Goal: Task Accomplishment & Management: Complete application form

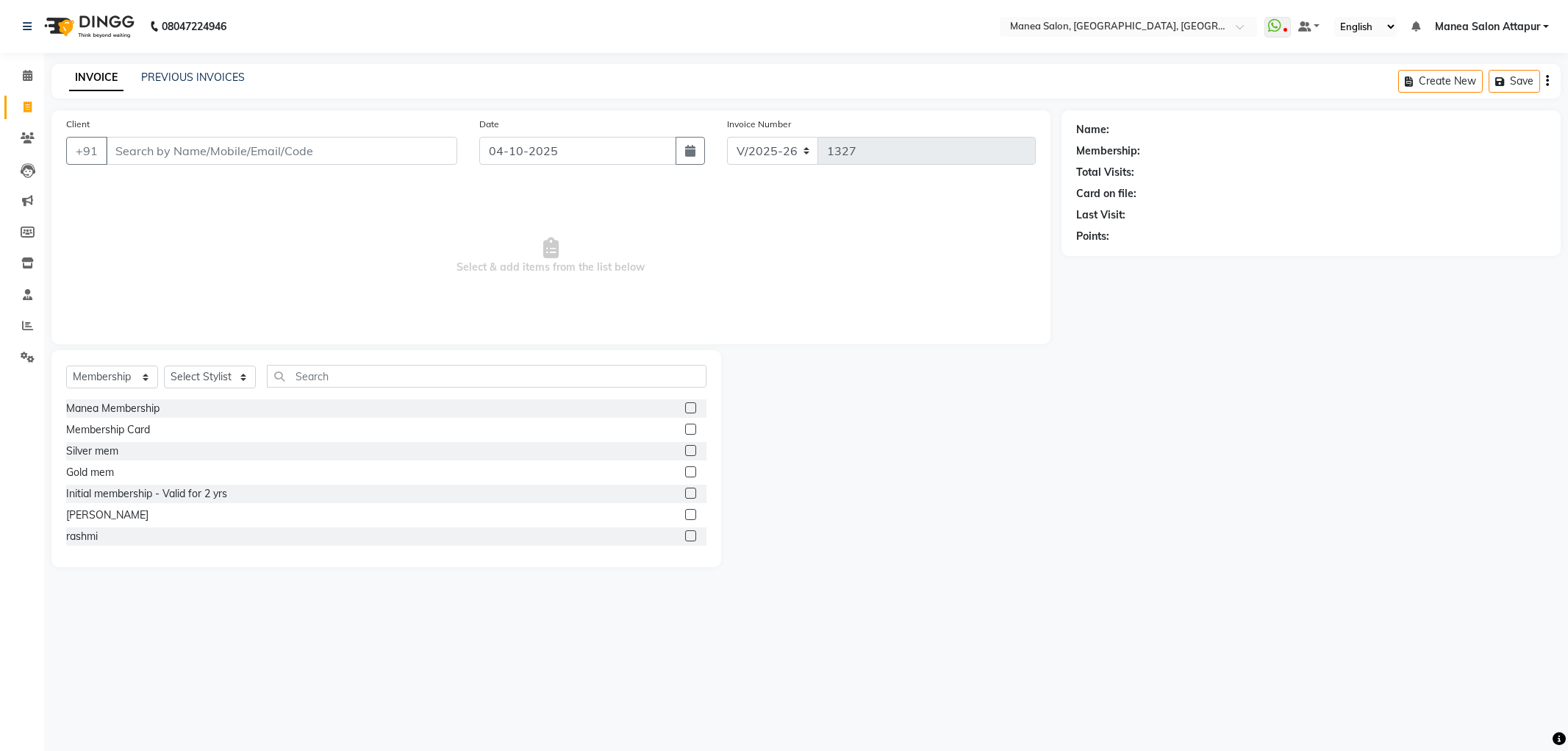
select select "6587"
select select "membership"
click at [26, 321] on icon at bounding box center [27, 325] width 11 height 11
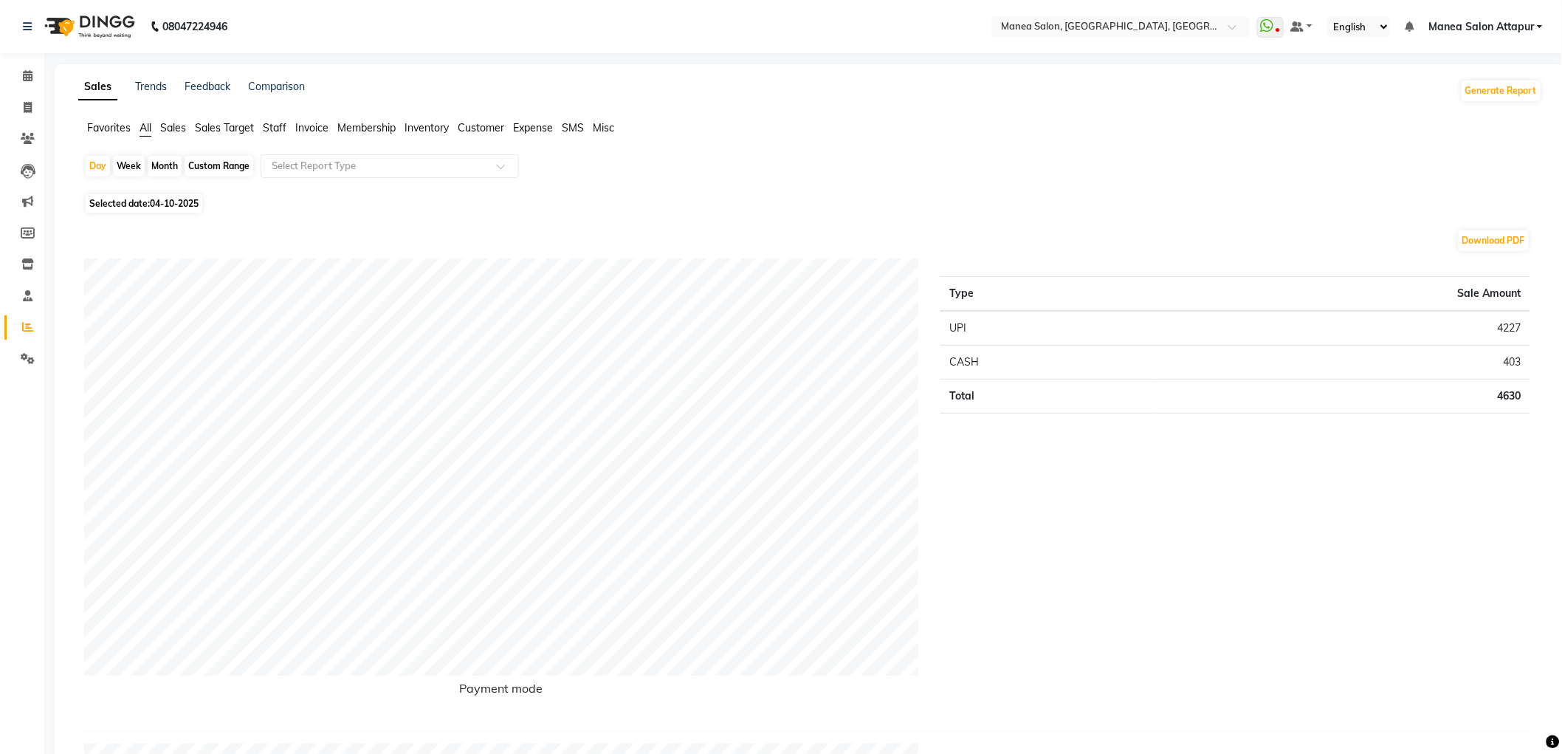
click at [142, 202] on span "Selected date: [DATE]" at bounding box center [144, 203] width 117 height 18
select select "10"
select select "2025"
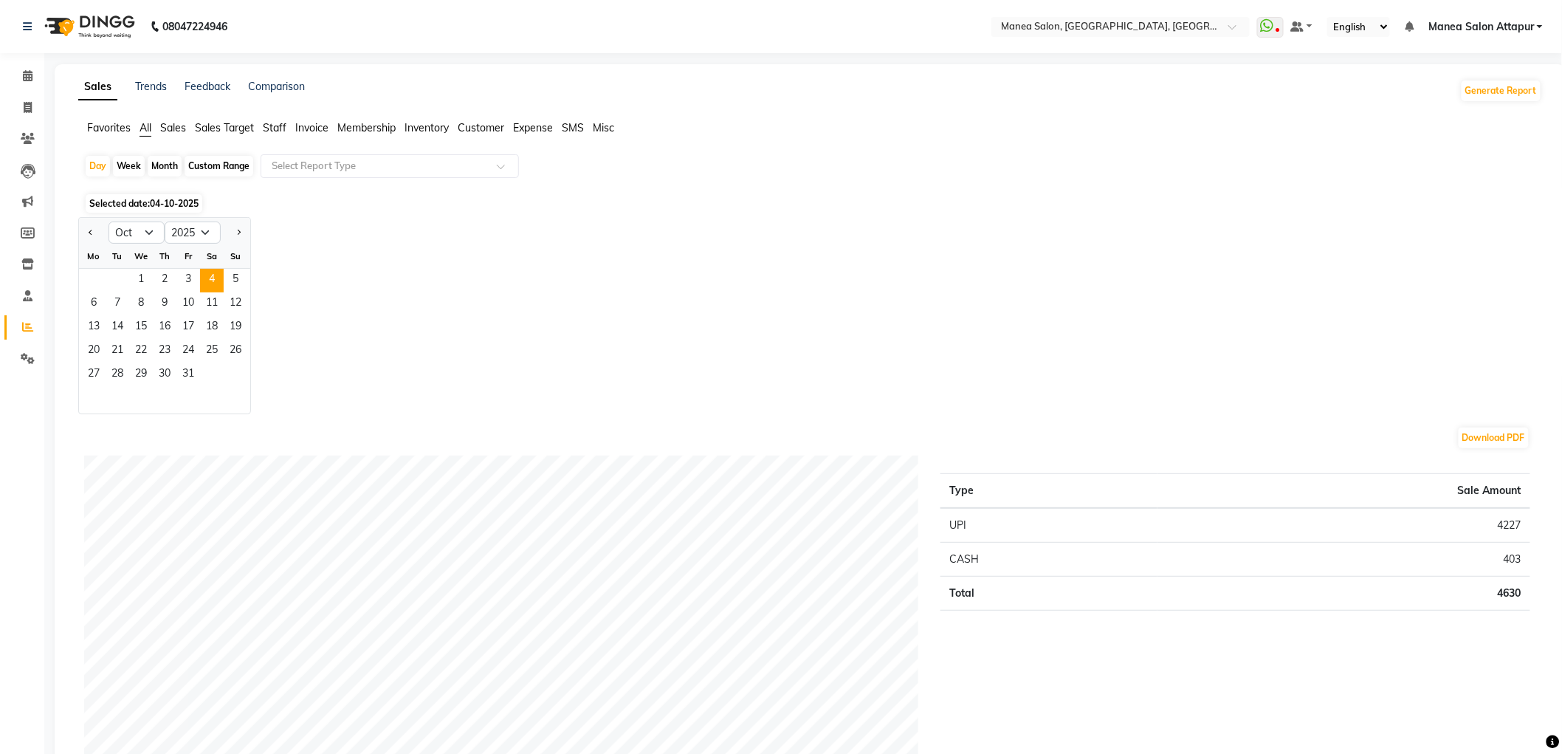
click at [174, 155] on div "Day Week Month Custom Range Select Report Type" at bounding box center [810, 171] width 1452 height 35
click at [174, 162] on div "Month" at bounding box center [165, 166] width 34 height 21
select select "10"
select select "2025"
click at [173, 163] on div "Month" at bounding box center [165, 166] width 34 height 21
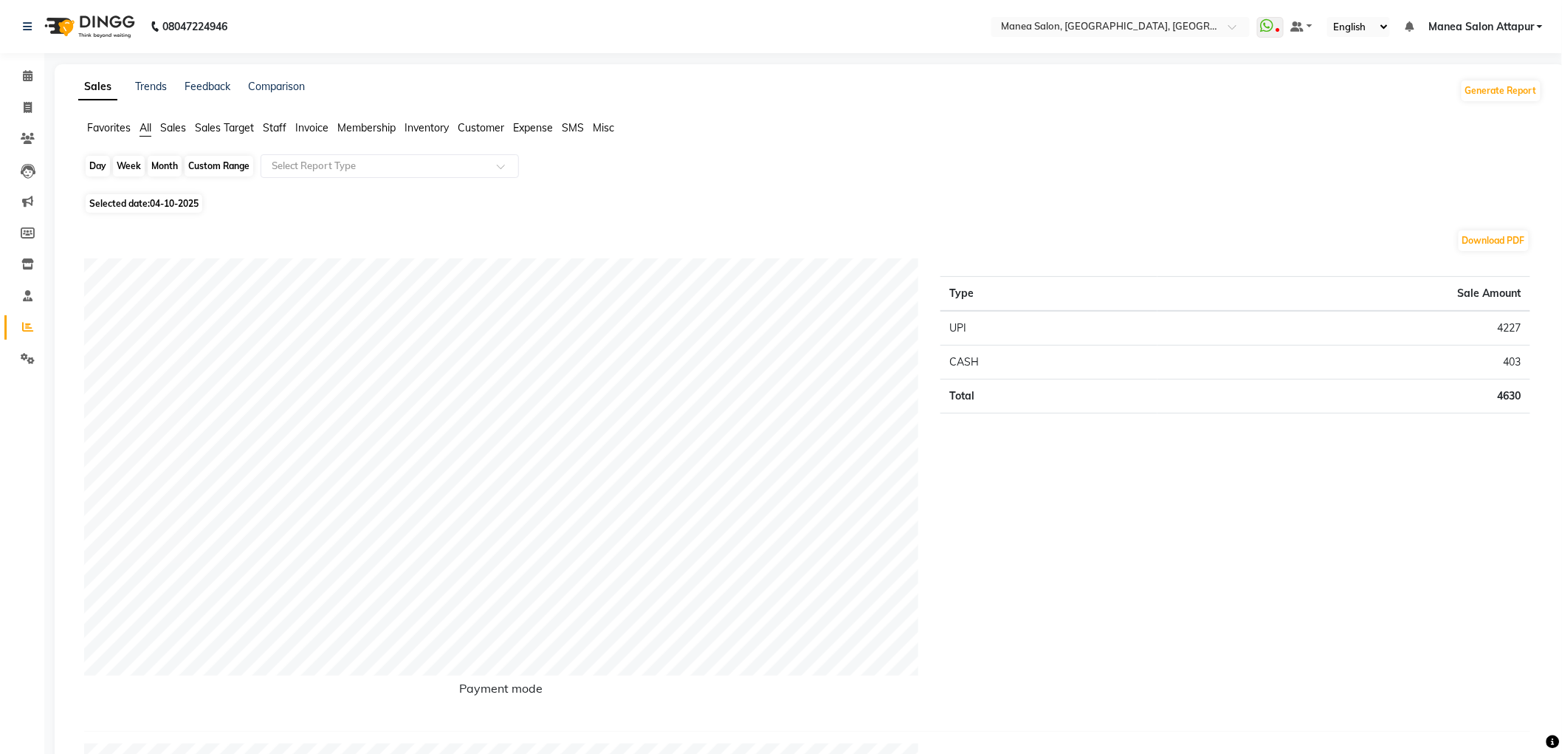
click at [172, 171] on div "Month" at bounding box center [165, 166] width 34 height 21
select select "10"
select select "2025"
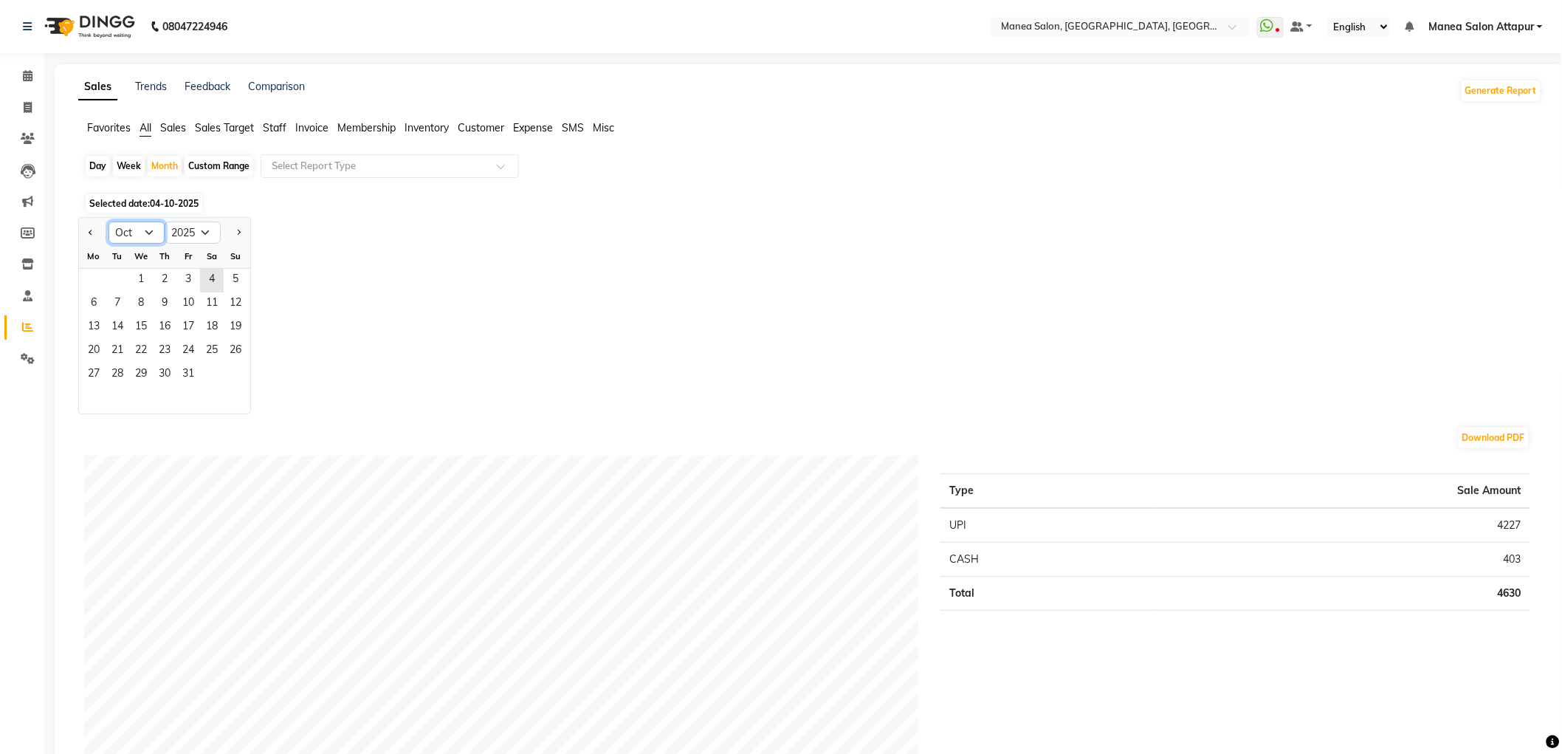
click at [142, 238] on select "Jan Feb Mar Apr May Jun [DATE] Aug Sep Oct Nov Dec" at bounding box center [137, 232] width 56 height 22
select select "9"
click at [109, 221] on select "Jan Feb Mar Apr May Jun [DATE] Aug Sep Oct Nov Dec" at bounding box center [137, 232] width 56 height 22
click at [159, 326] on span "18" at bounding box center [165, 328] width 24 height 24
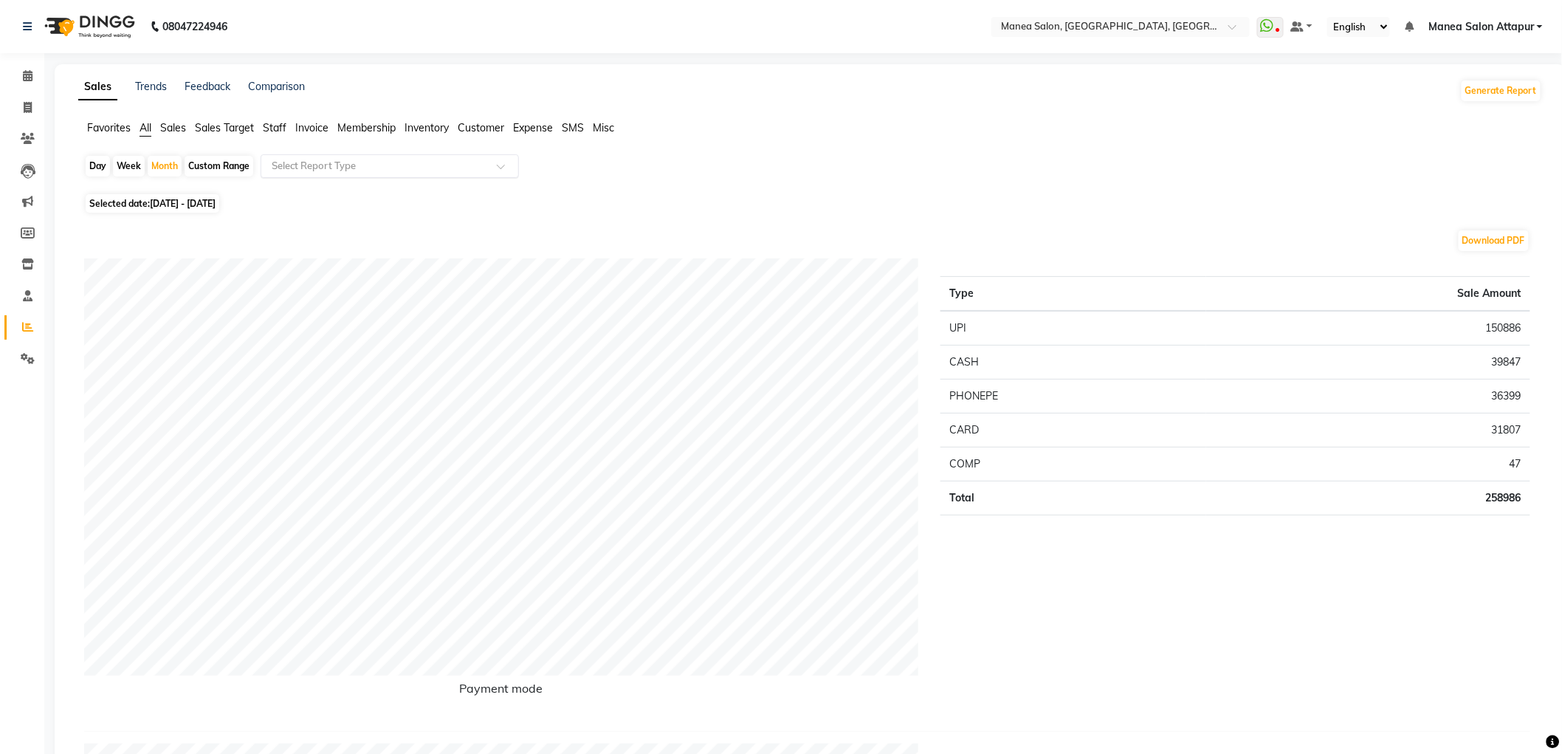
click at [318, 165] on input "text" at bounding box center [375, 166] width 213 height 15
click at [340, 315] on div "Product sales" at bounding box center [389, 311] width 257 height 30
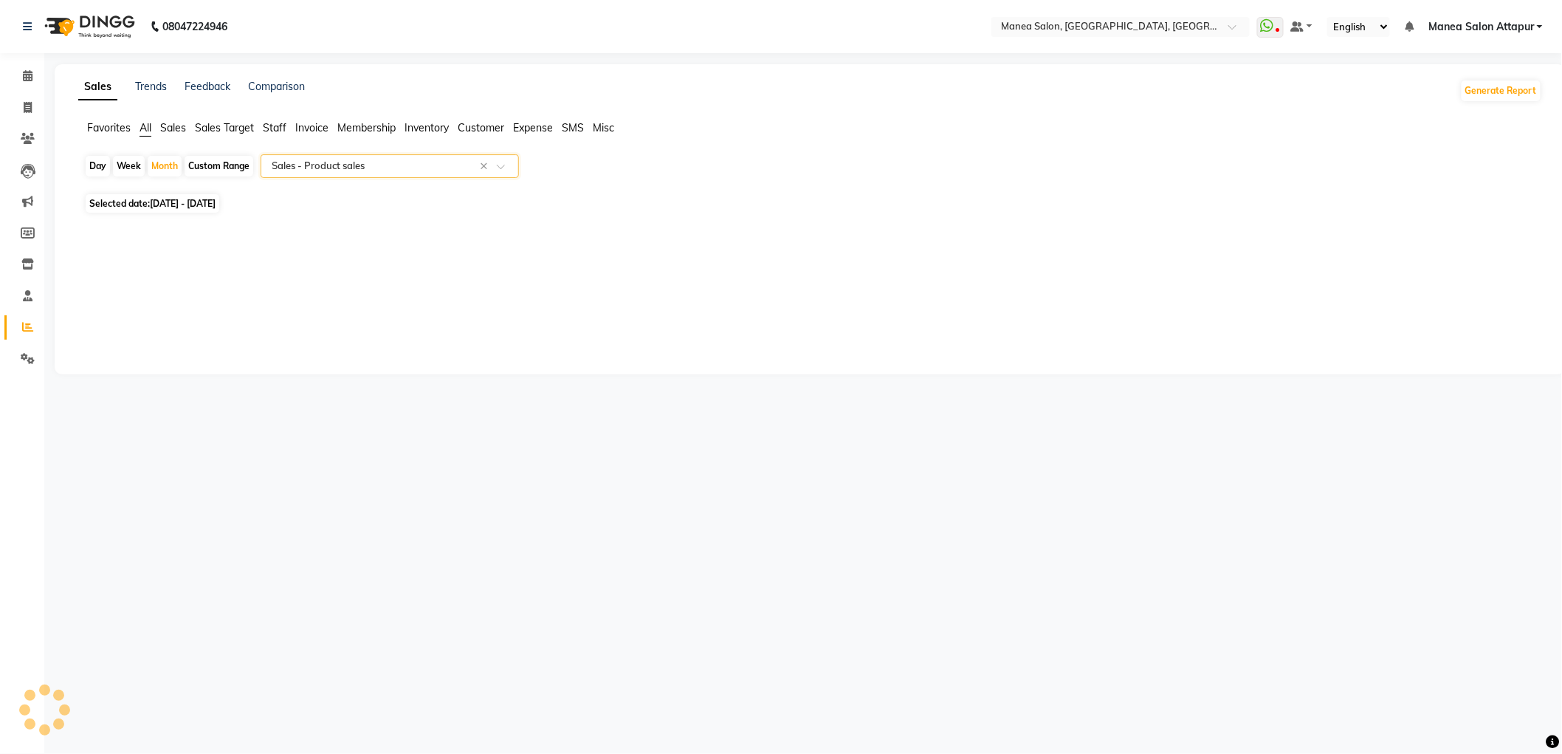
select select "filtered_report"
select select "csv"
click at [278, 127] on span "Staff" at bounding box center [275, 127] width 24 height 13
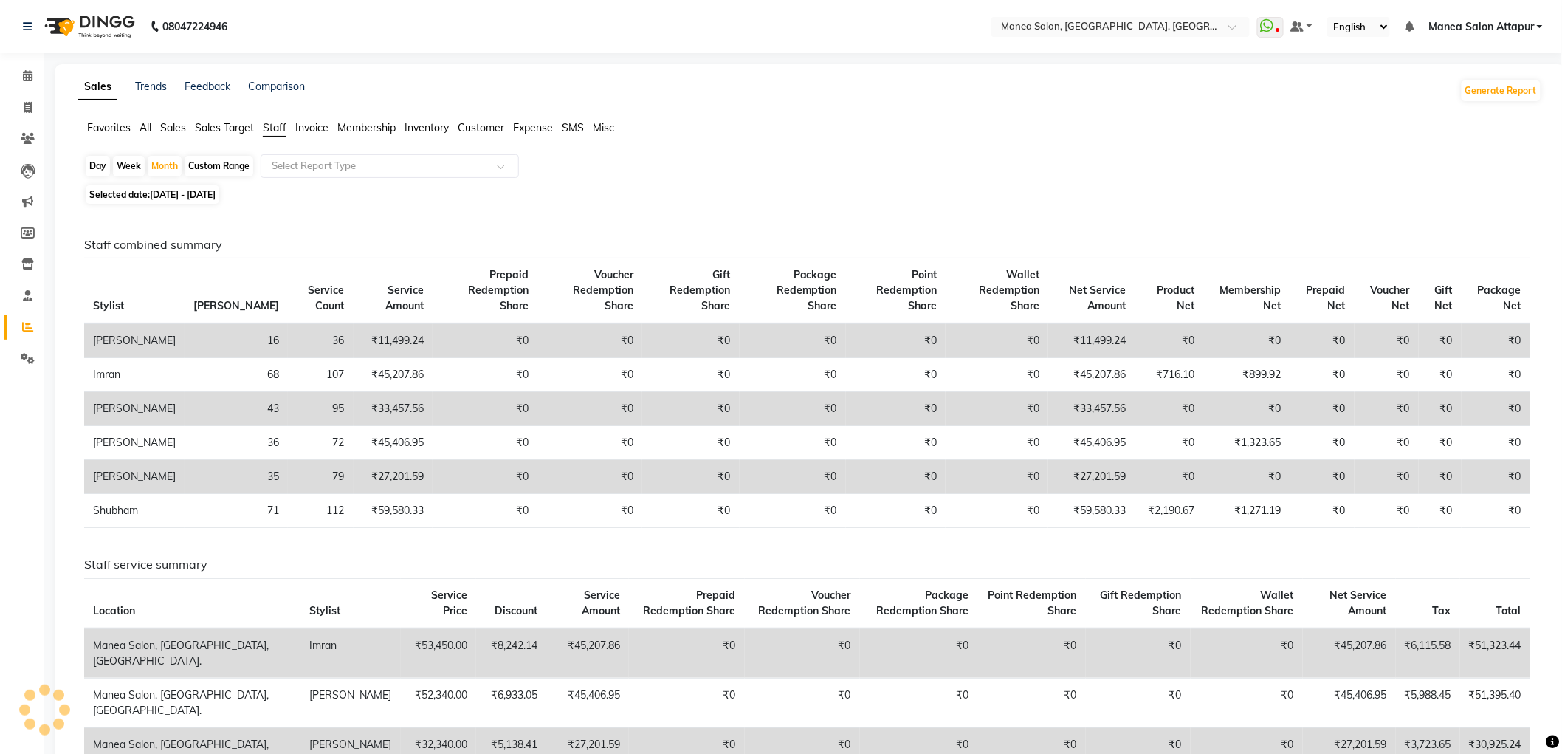
click at [365, 179] on div "Day Week Month Custom Range Select Report Type" at bounding box center [810, 167] width 1452 height 27
click at [367, 167] on input "text" at bounding box center [375, 166] width 213 height 15
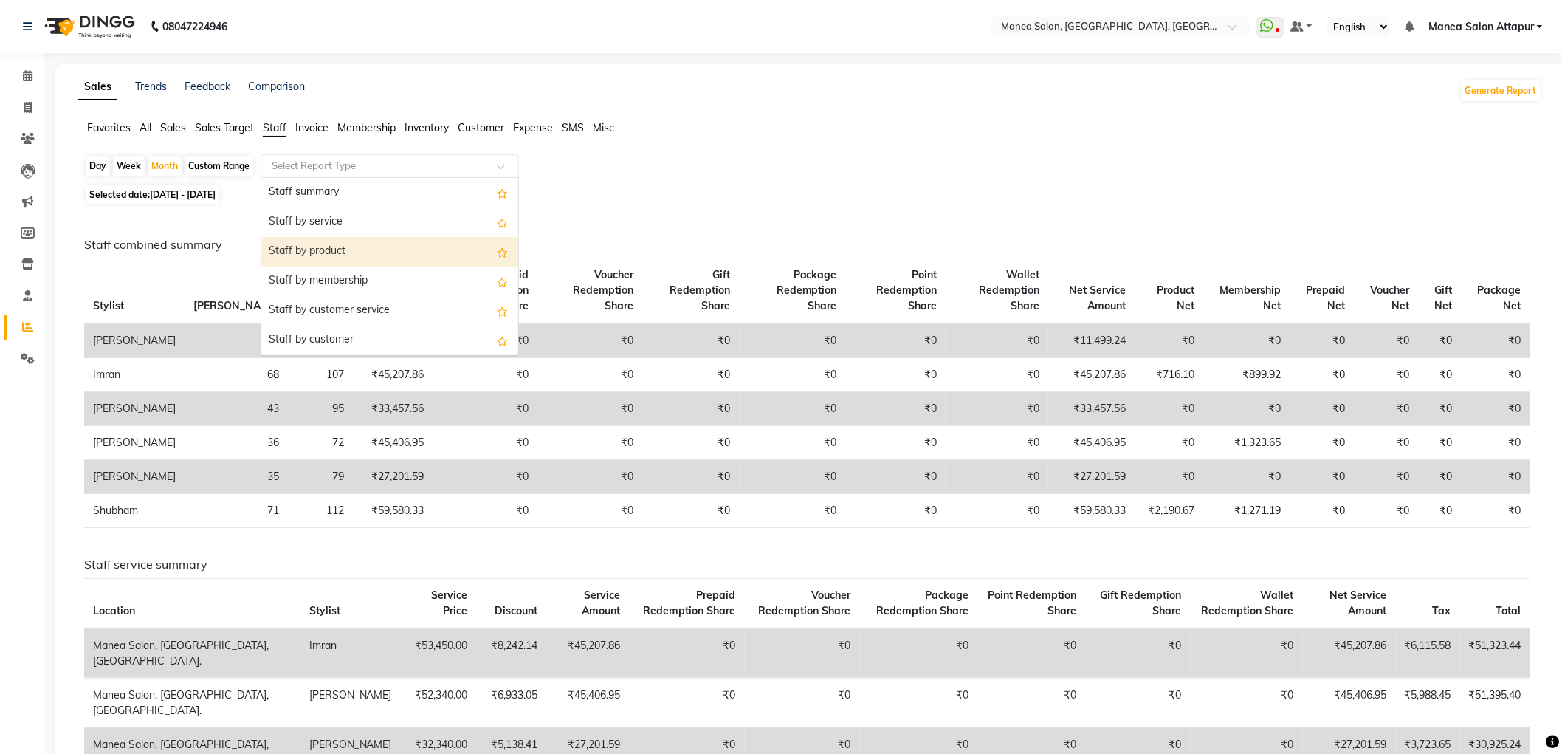
click at [362, 252] on div "Staff by product" at bounding box center [389, 252] width 257 height 30
select select "filtered_report"
select select "csv"
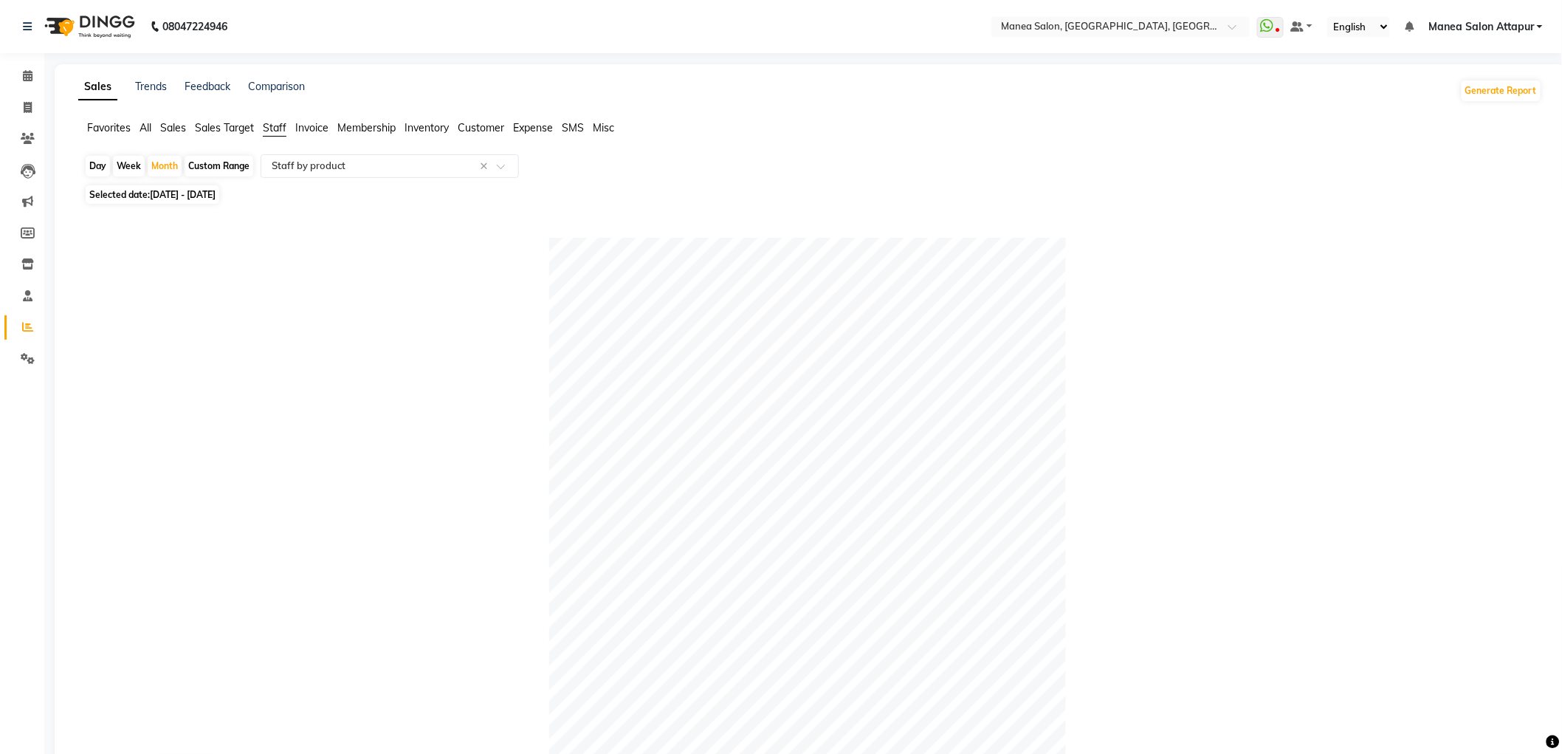
click at [360, 121] on span "Membership" at bounding box center [366, 127] width 58 height 13
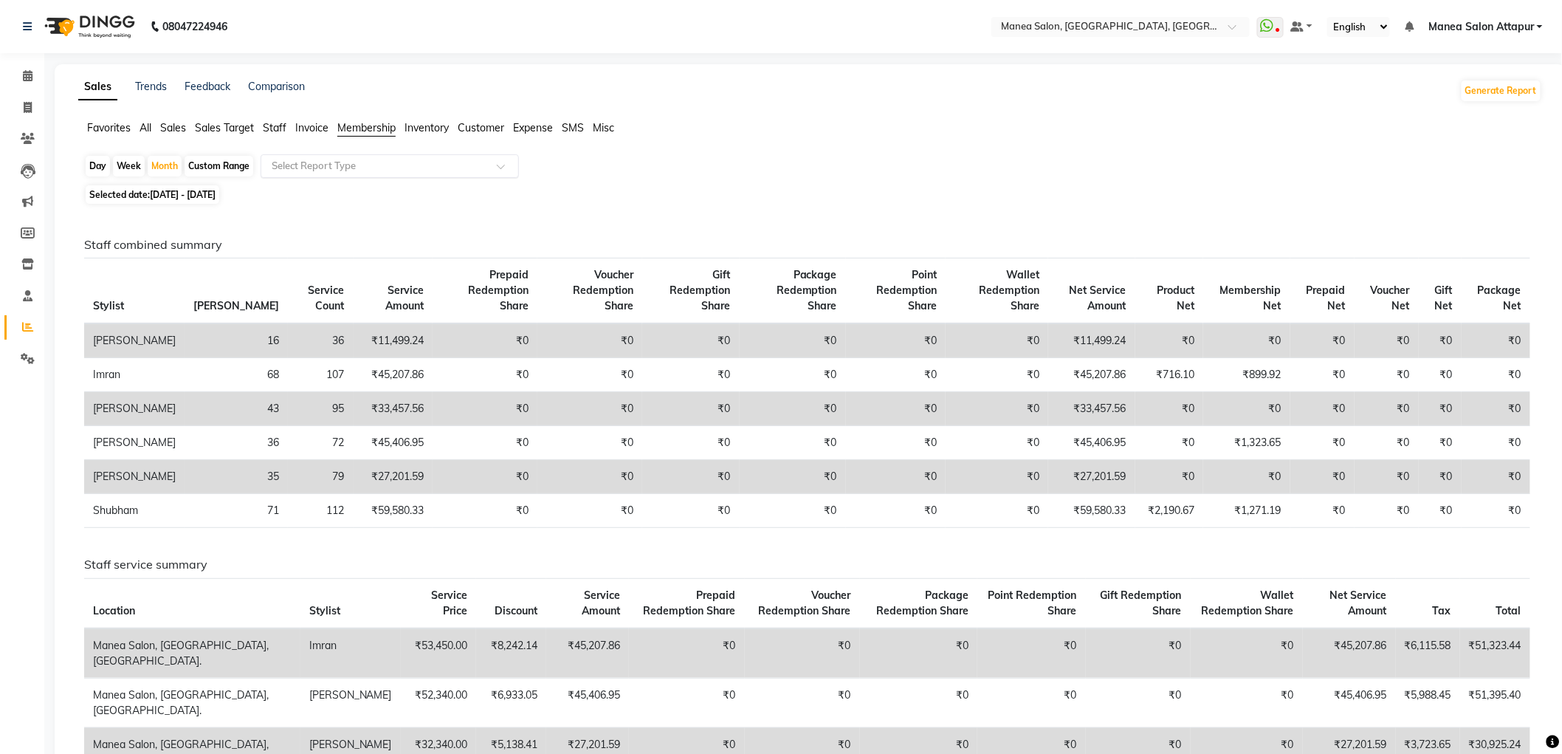
click at [336, 162] on input "text" at bounding box center [375, 166] width 213 height 15
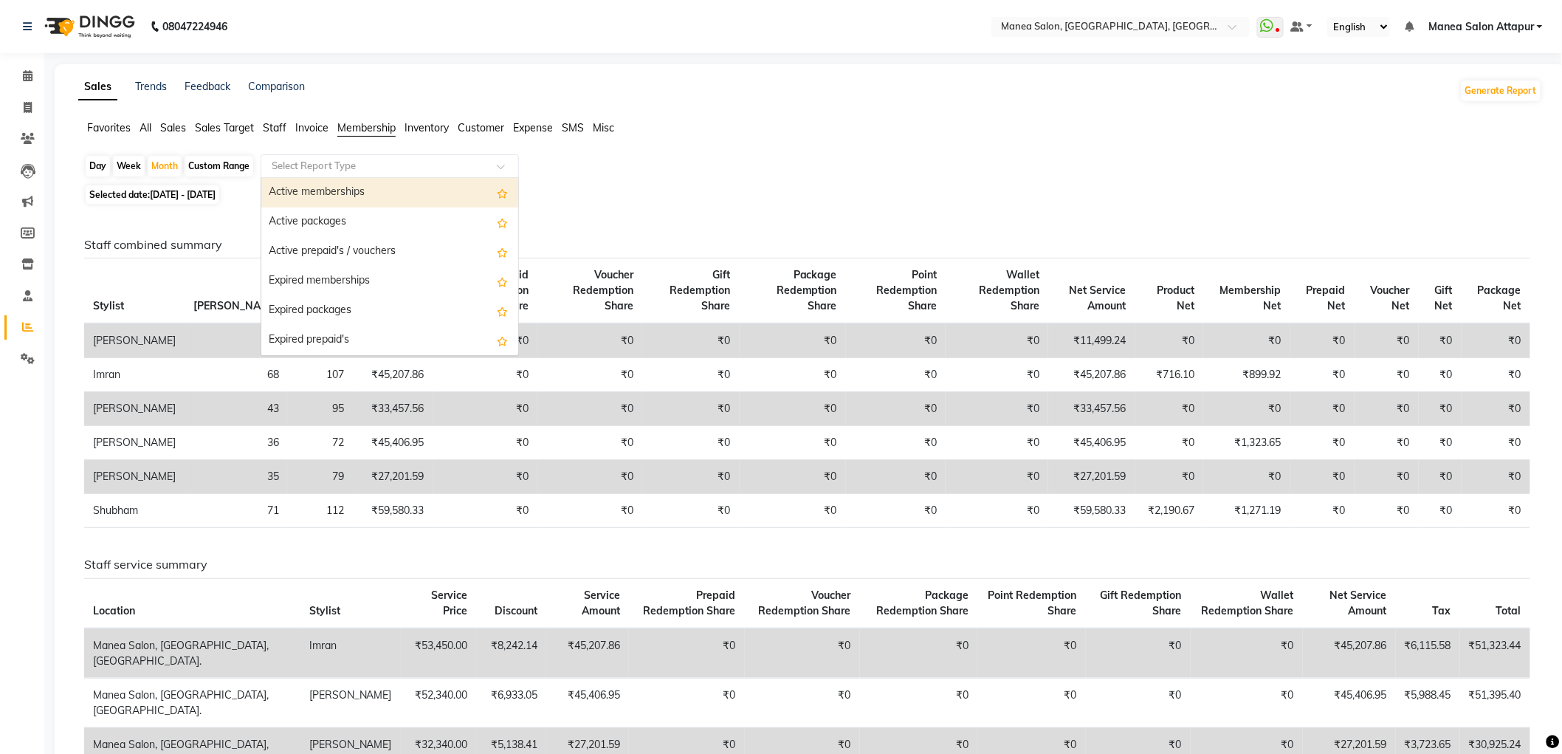
click at [365, 185] on div "Active memberships" at bounding box center [389, 193] width 257 height 30
select select "filtered_report"
select select "csv"
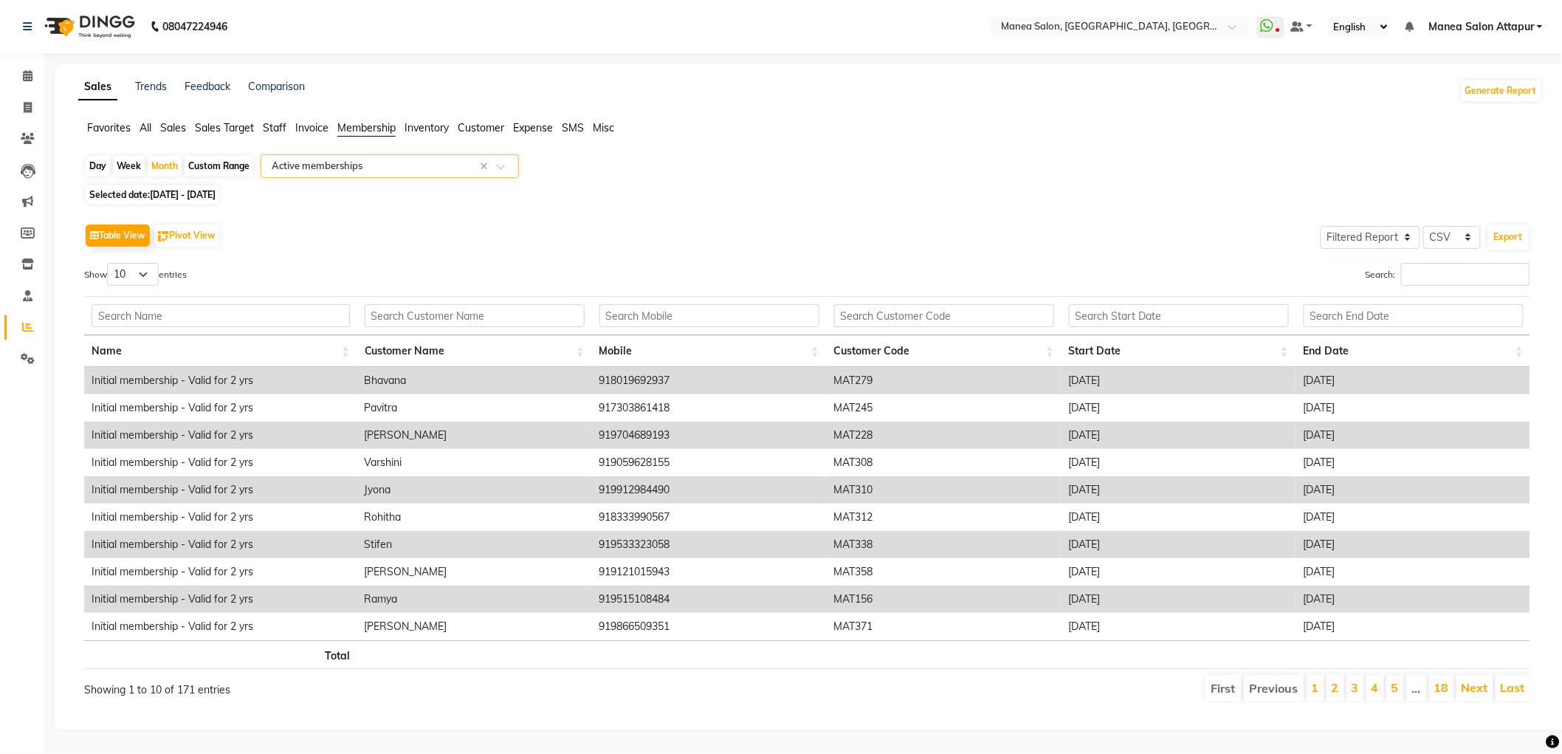
click at [275, 128] on span "Staff" at bounding box center [275, 127] width 24 height 13
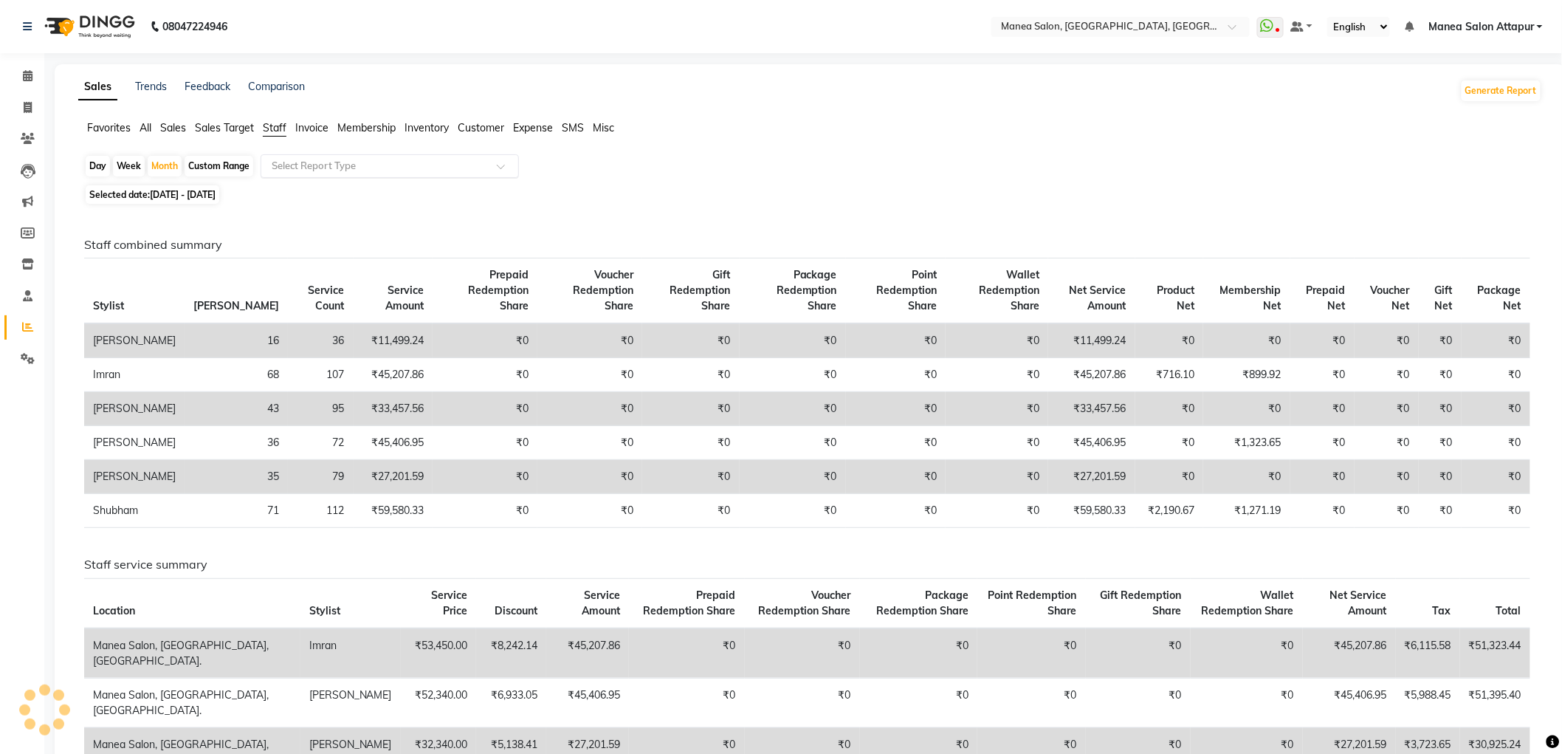
click at [303, 171] on input "text" at bounding box center [375, 166] width 213 height 15
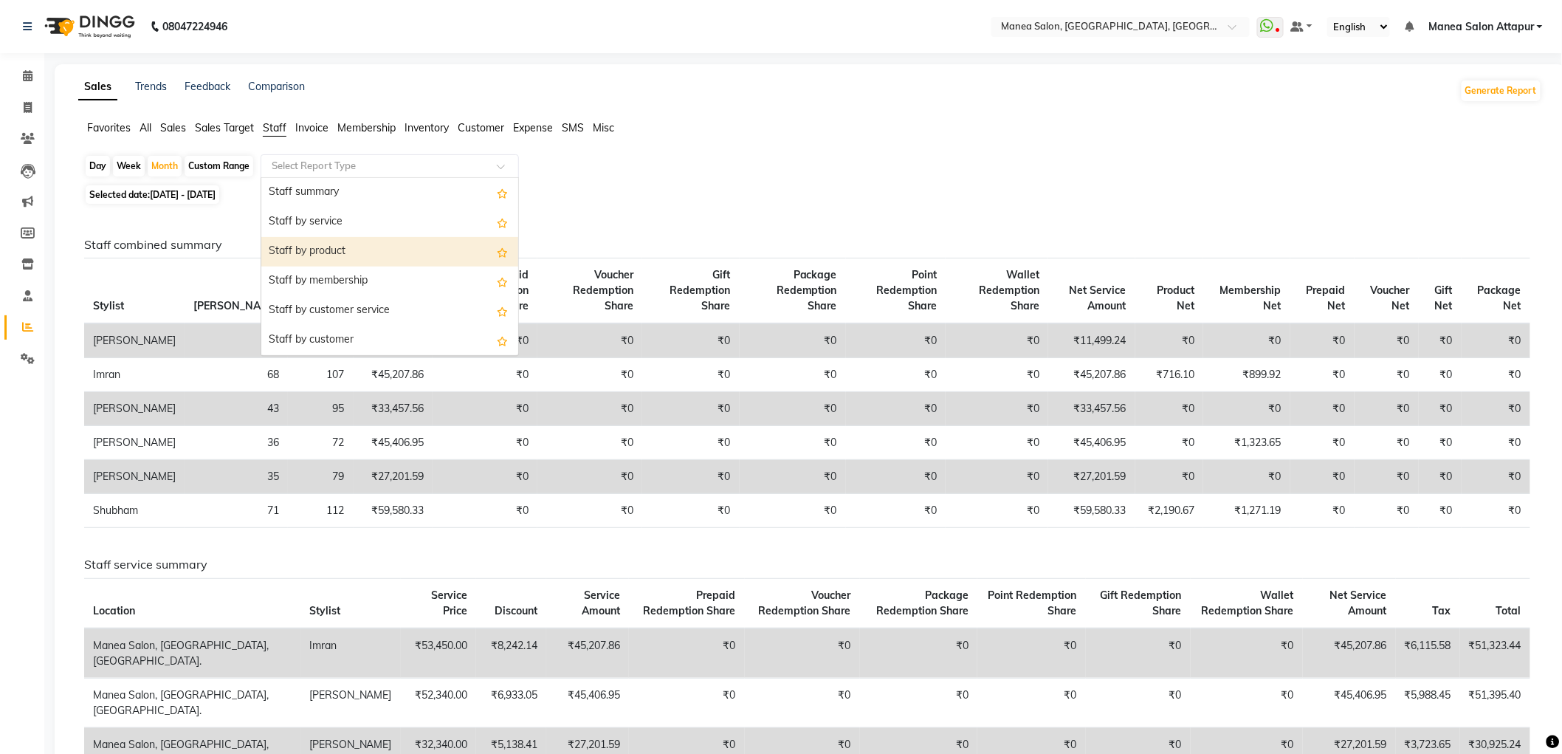
click at [323, 247] on div "Staff by product" at bounding box center [389, 252] width 257 height 30
select select "filtered_report"
select select "csv"
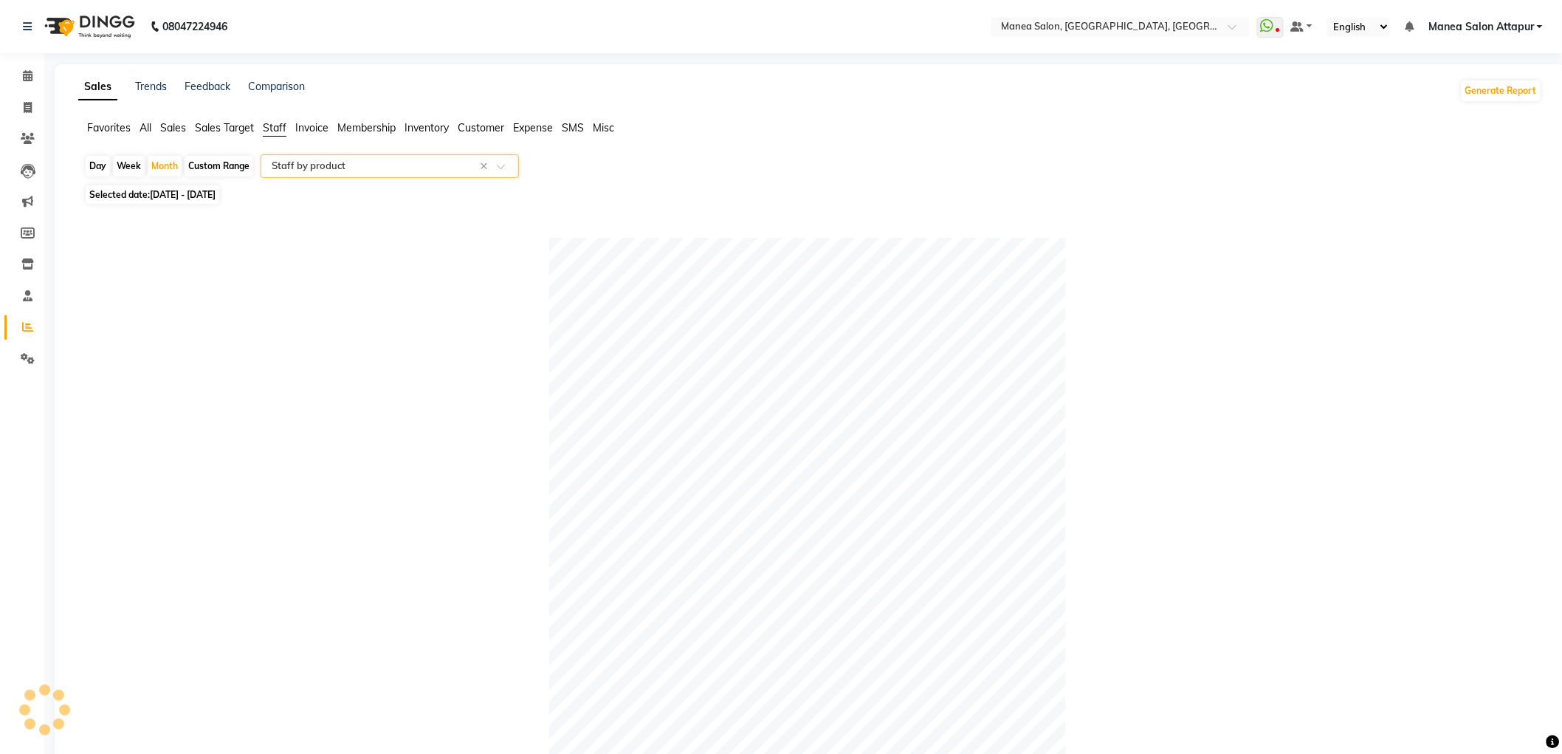
click at [337, 171] on input "text" at bounding box center [375, 166] width 213 height 15
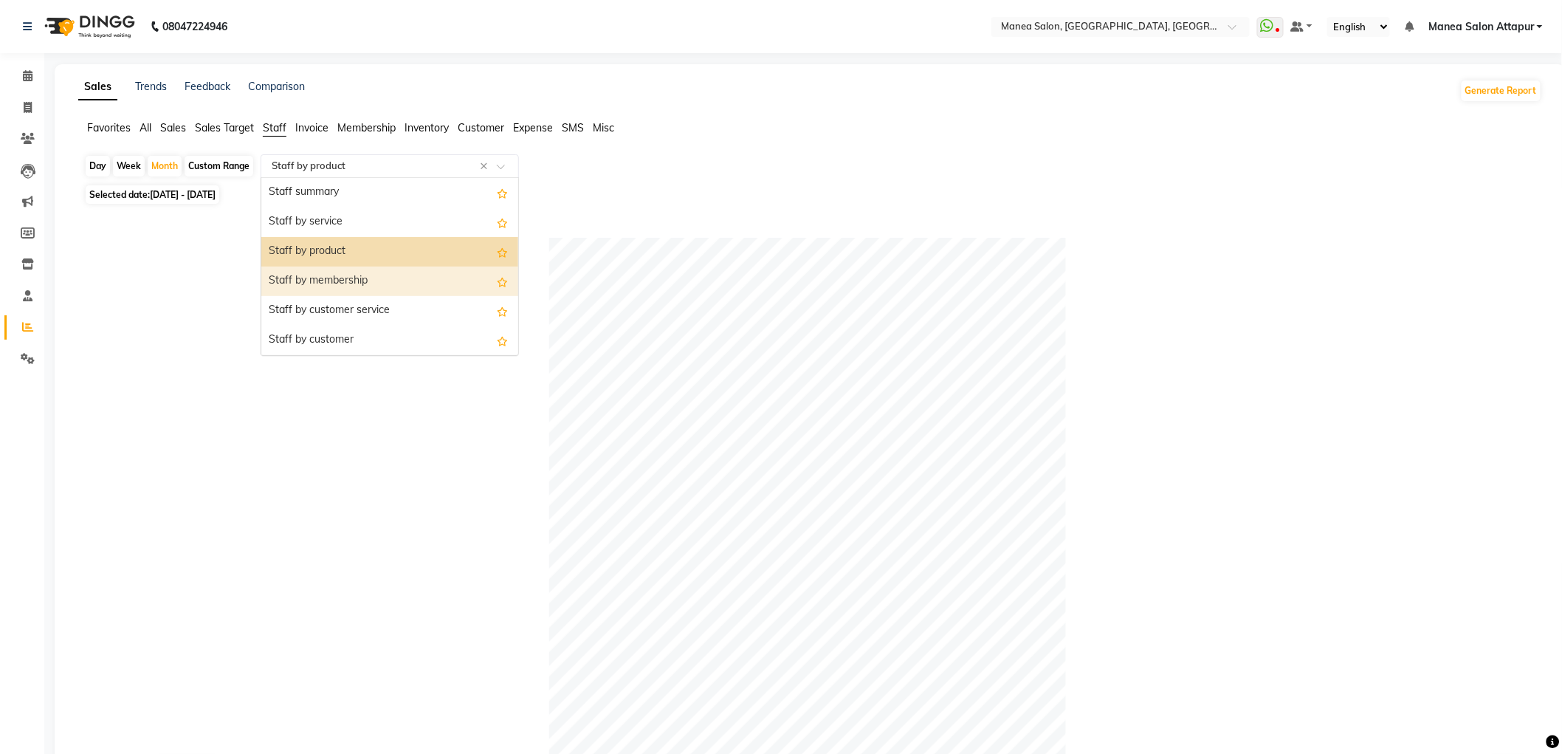
click at [347, 289] on div "Staff by membership" at bounding box center [389, 282] width 257 height 30
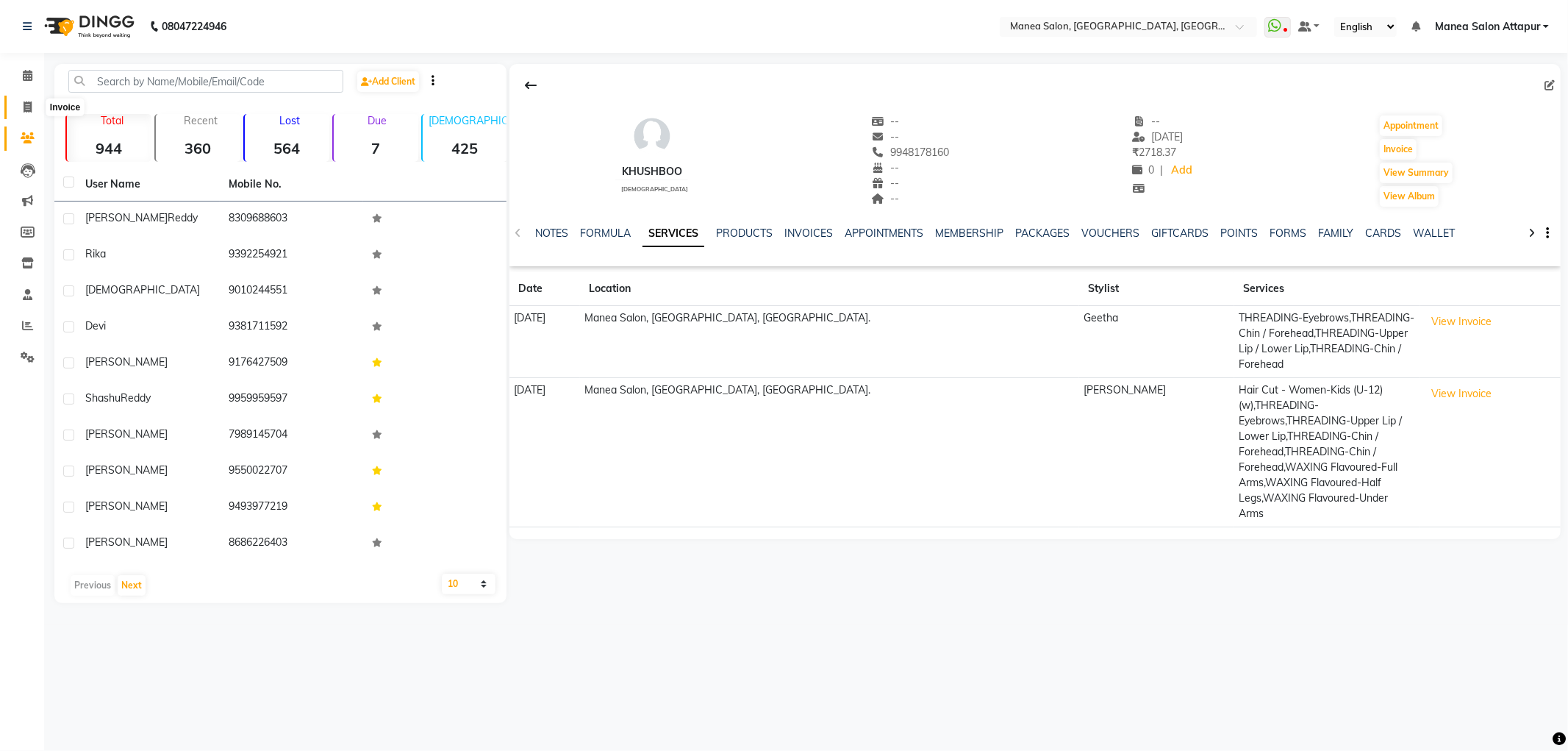
click at [16, 104] on span at bounding box center [28, 108] width 26 height 17
select select "6587"
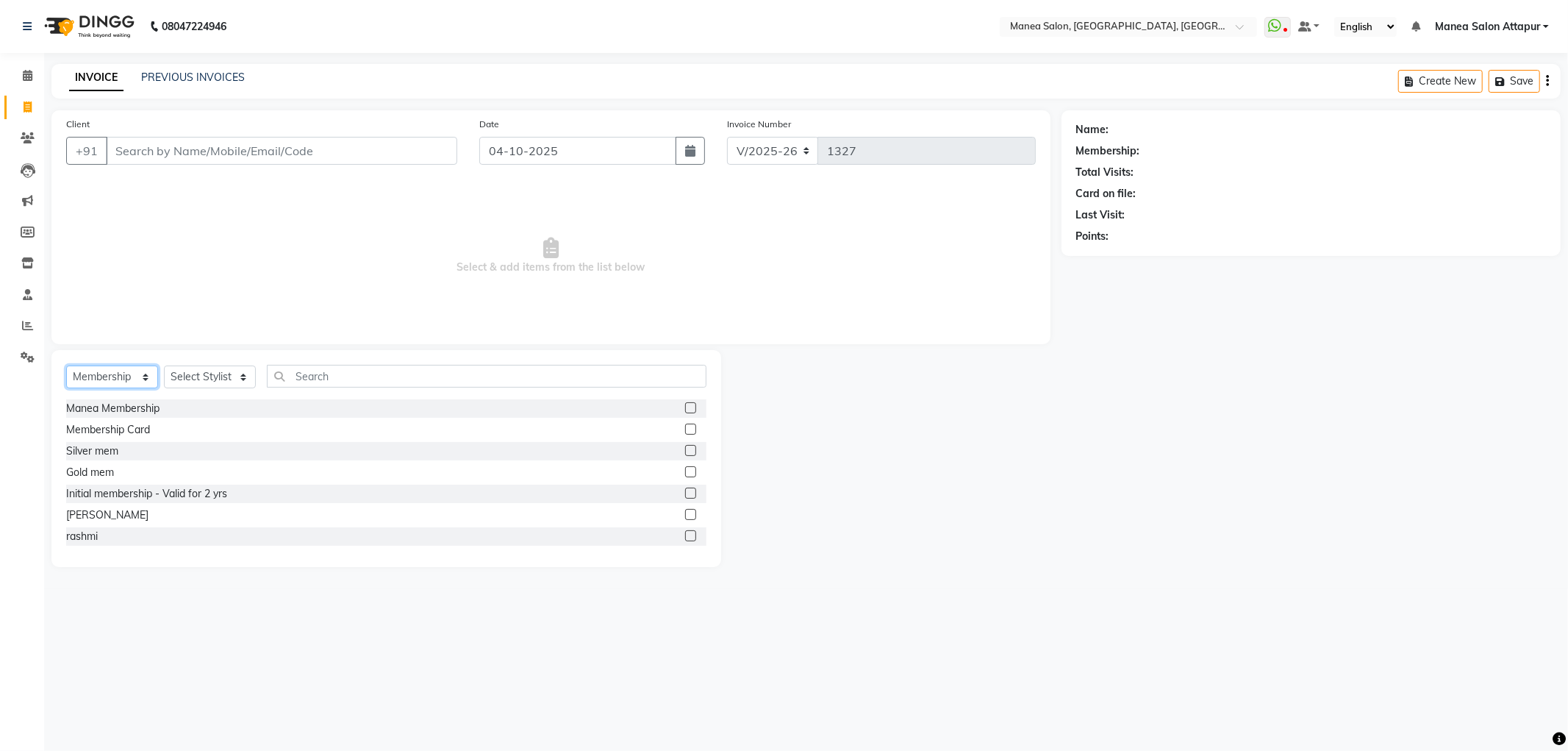
click at [141, 380] on select "Select Service Product Membership Package Voucher Prepaid Gift Card" at bounding box center [112, 376] width 92 height 23
select select "service"
click at [66, 367] on select "Select Service Product Membership Package Voucher Prepaid Gift Card" at bounding box center [112, 376] width 92 height 23
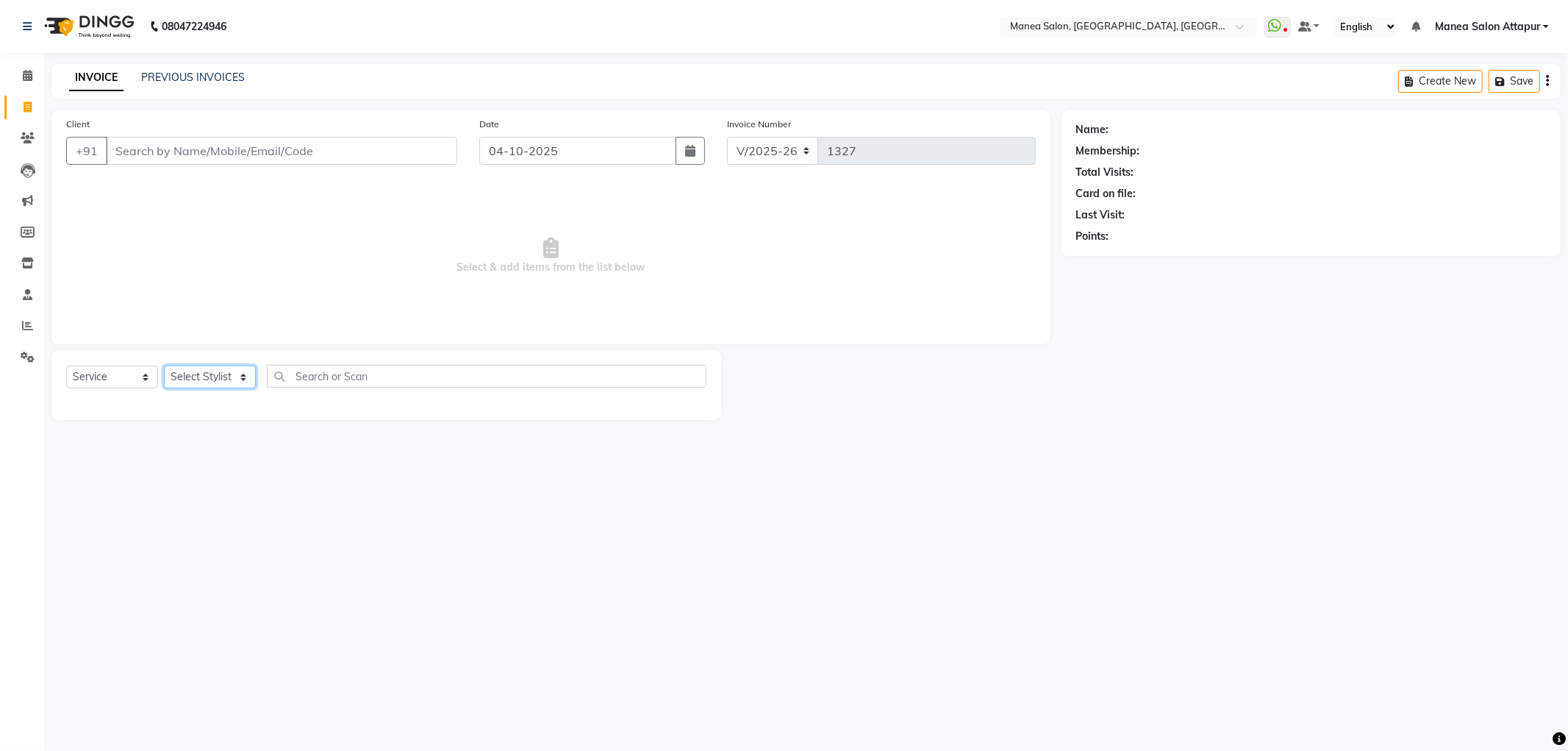
click at [229, 380] on select "Select Stylist Aryan Ashok Devender Dasari Faizan Shaik Imran Padmja Rajee Salm…" at bounding box center [210, 376] width 92 height 23
select select "58090"
click at [164, 367] on select "Select Stylist Aryan Ashok Devender Dasari Faizan Shaik Imran Padmja Rajee Salm…" at bounding box center [210, 376] width 92 height 23
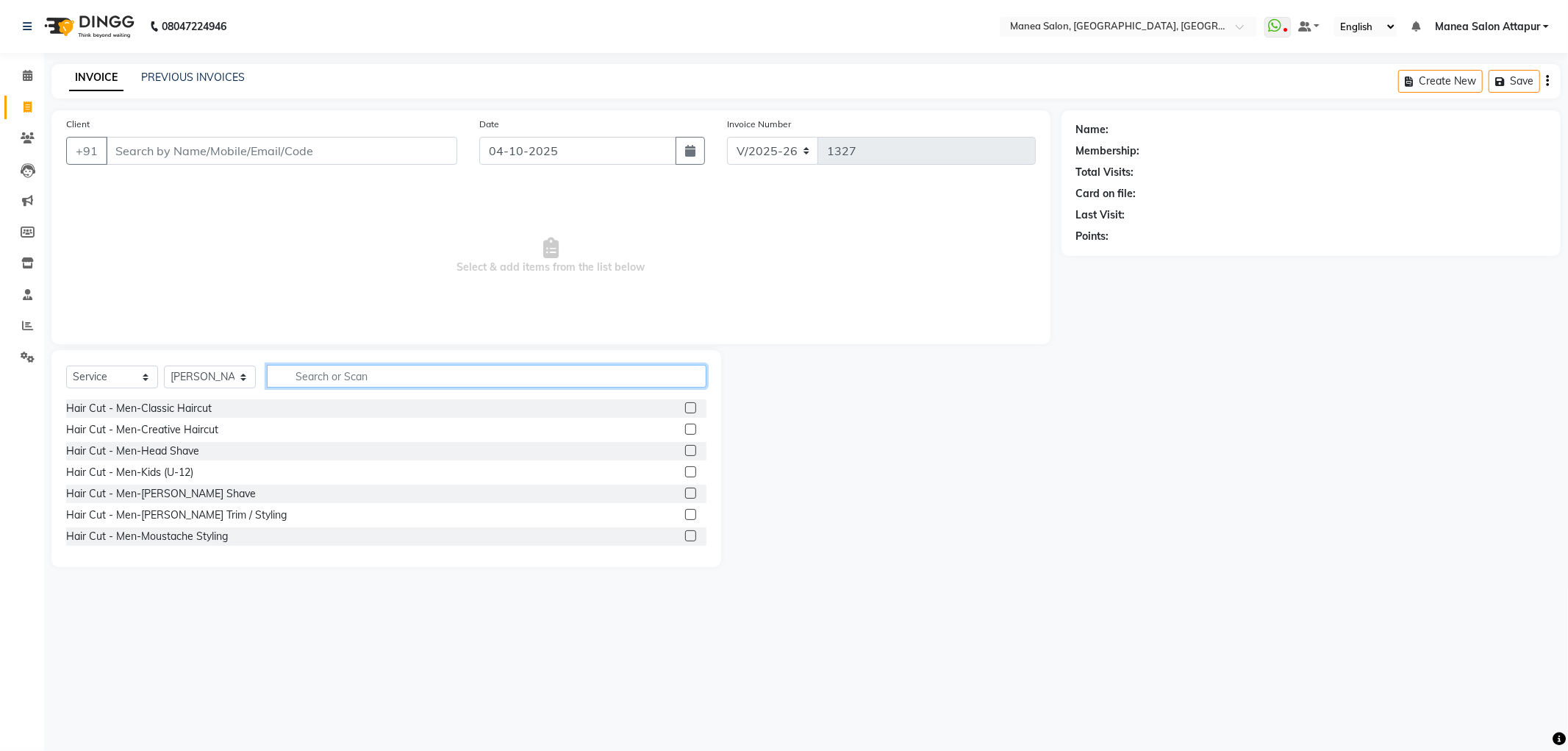
click at [371, 376] on input "text" at bounding box center [486, 376] width 439 height 23
type input "flav"
click at [685, 469] on div at bounding box center [695, 472] width 21 height 18
click at [685, 469] on label at bounding box center [690, 471] width 11 height 11
click at [685, 469] on input "checkbox" at bounding box center [690, 473] width 10 height 10
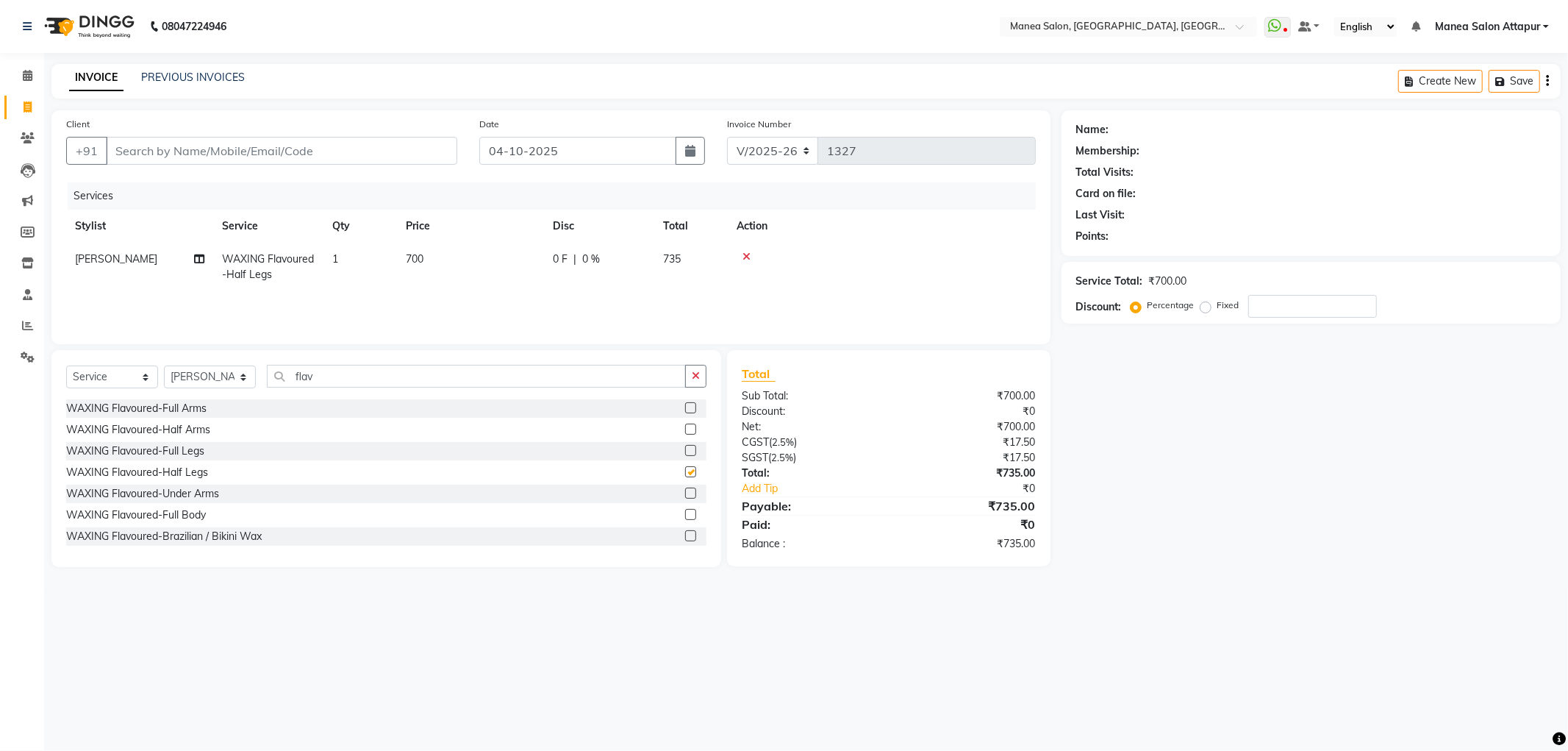
checkbox input "false"
click at [408, 152] on input "Client" at bounding box center [281, 150] width 351 height 28
type input "9"
type input "0"
type input "9030151881"
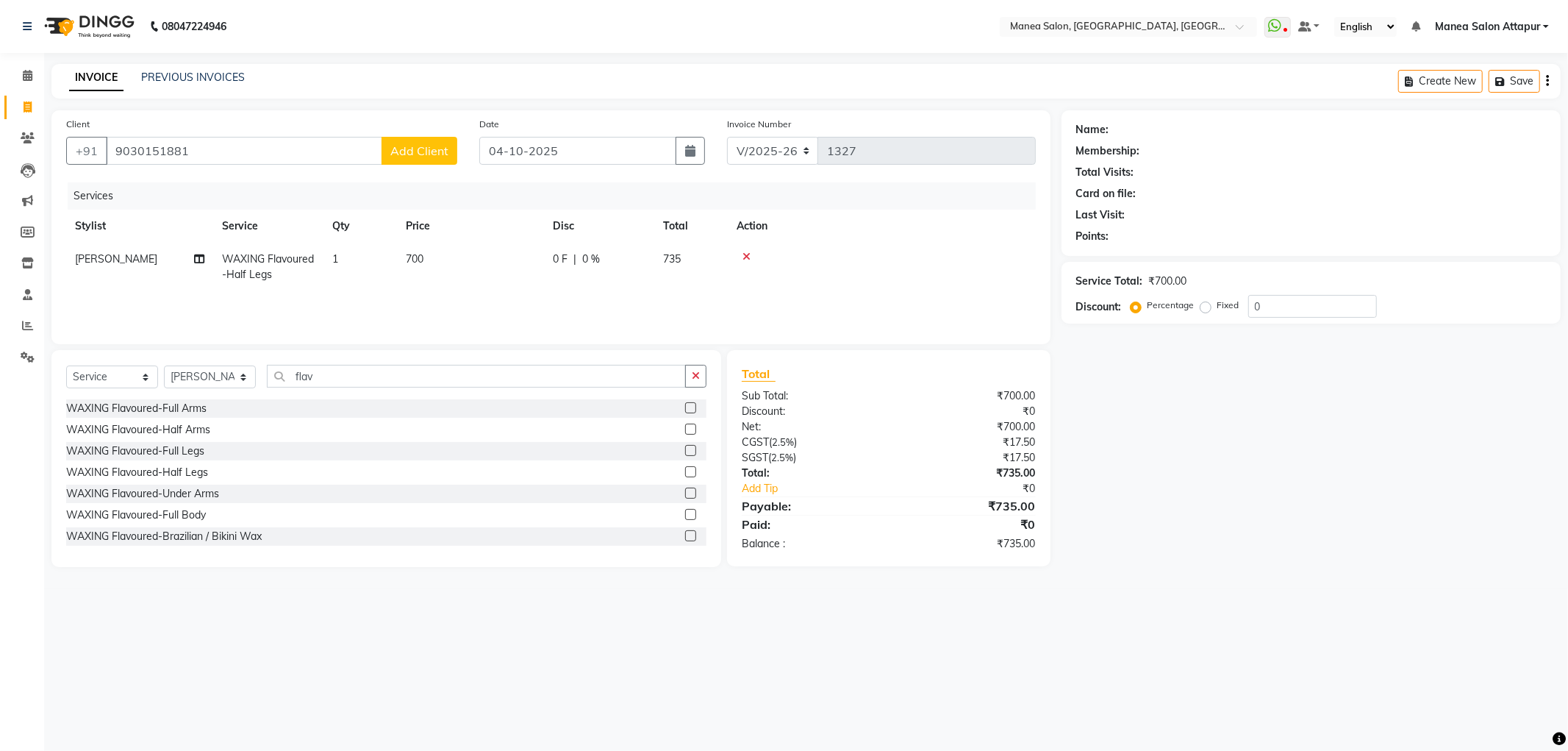
click at [401, 159] on button "Add Client" at bounding box center [419, 150] width 76 height 28
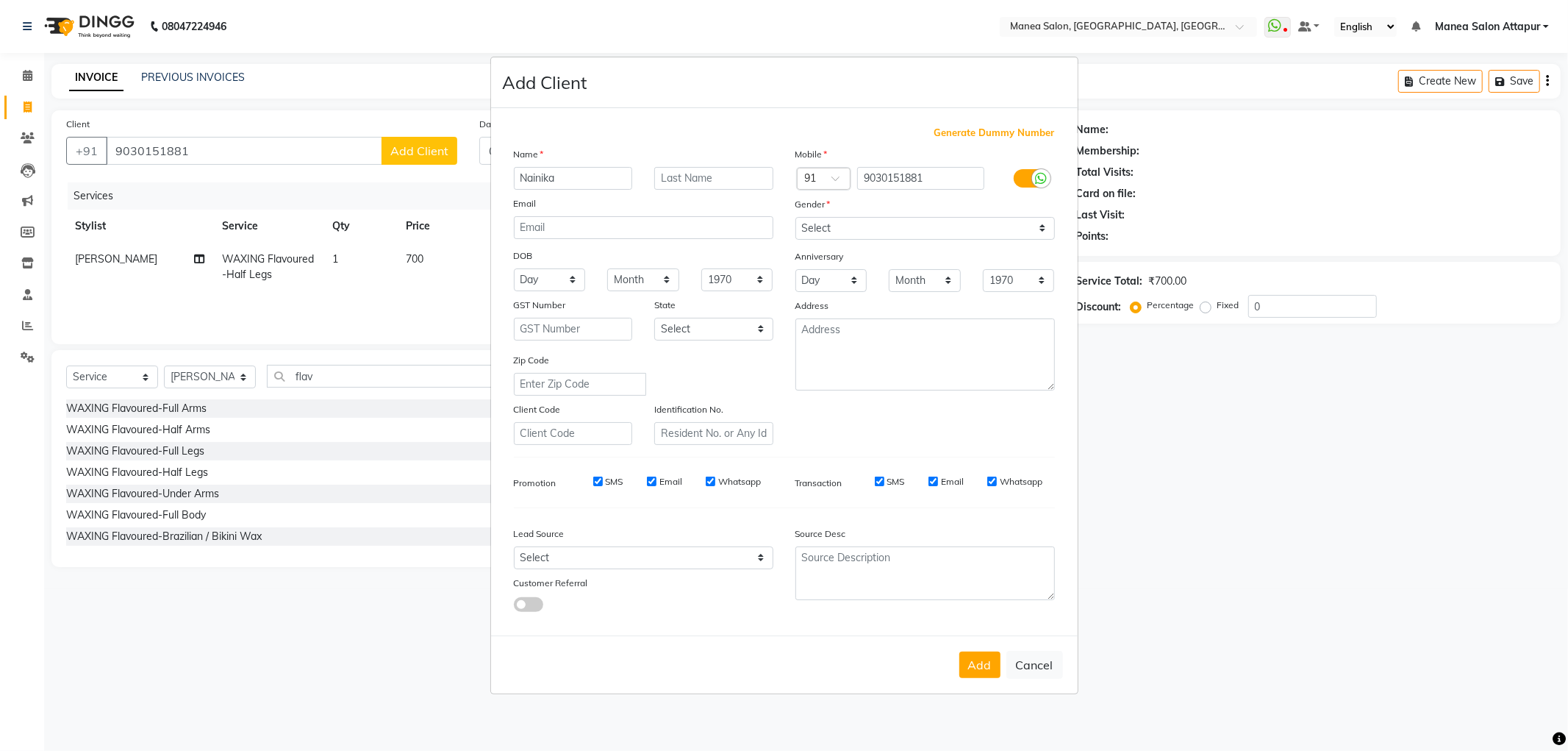
type input "Nainika"
click at [825, 229] on select "Select Male Female Other Prefer Not To Say" at bounding box center [925, 228] width 260 height 23
select select "female"
click at [795, 217] on select "Select Male Female Other Prefer Not To Say" at bounding box center [925, 228] width 260 height 23
click at [979, 665] on button "Add" at bounding box center [979, 664] width 41 height 27
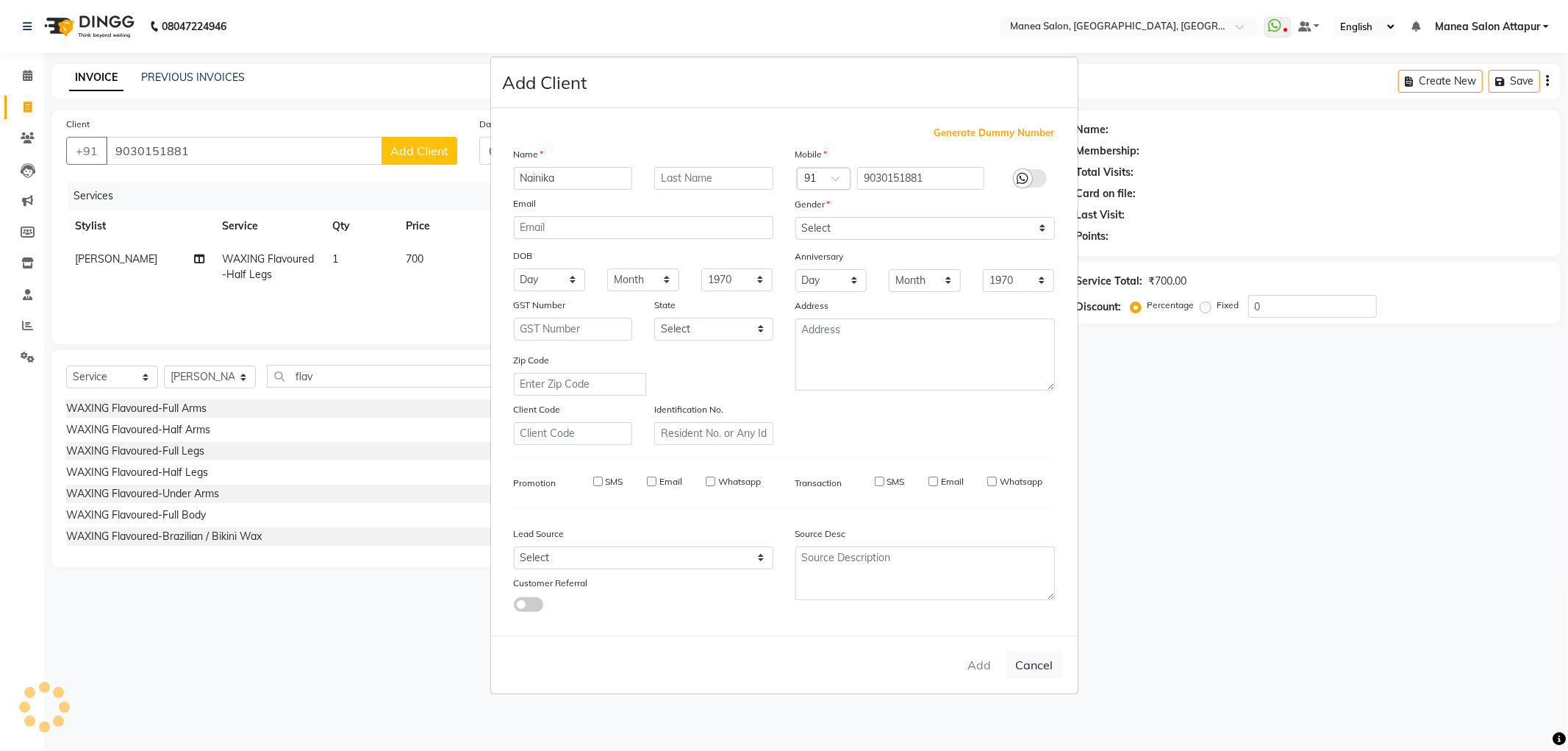
select select
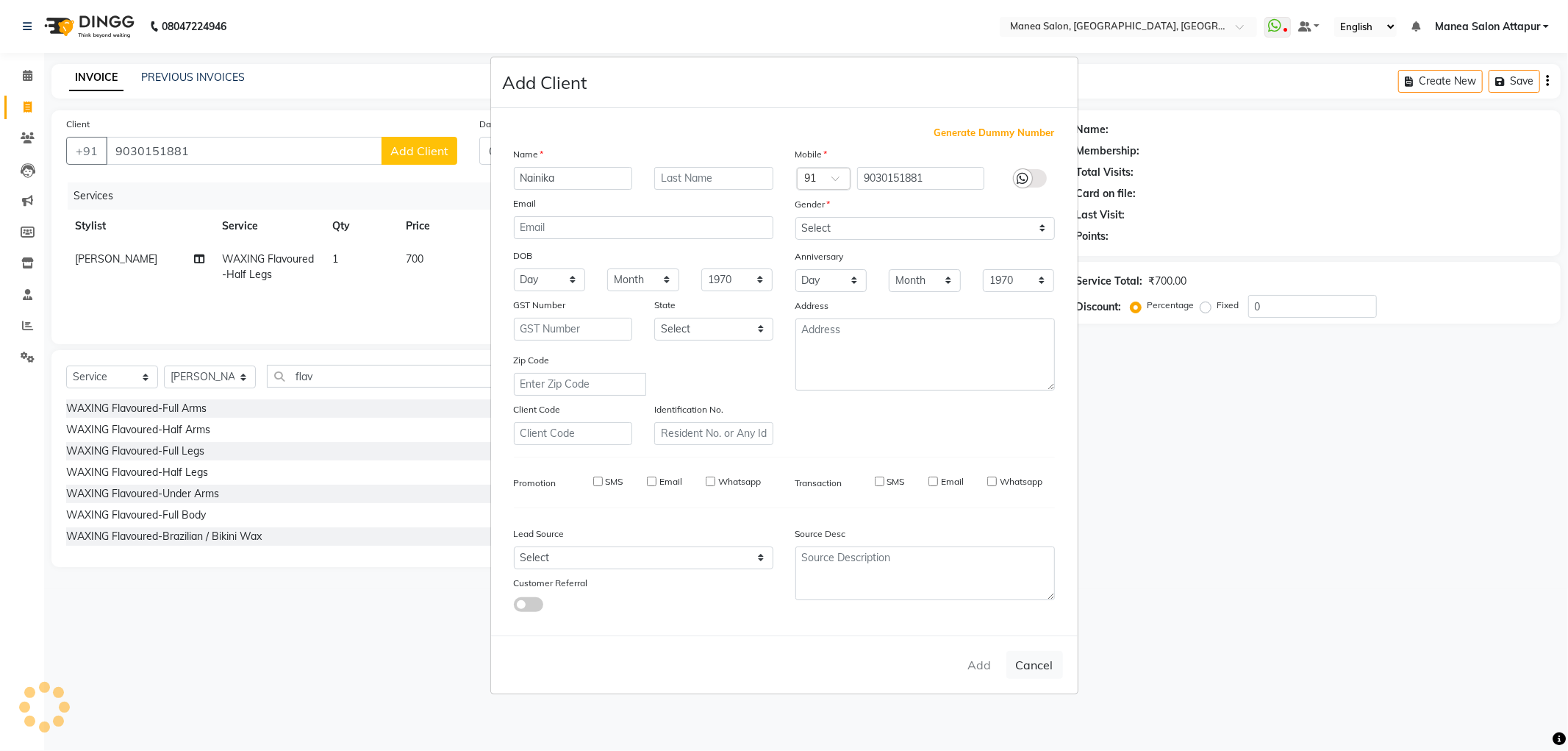
select select
checkbox input "false"
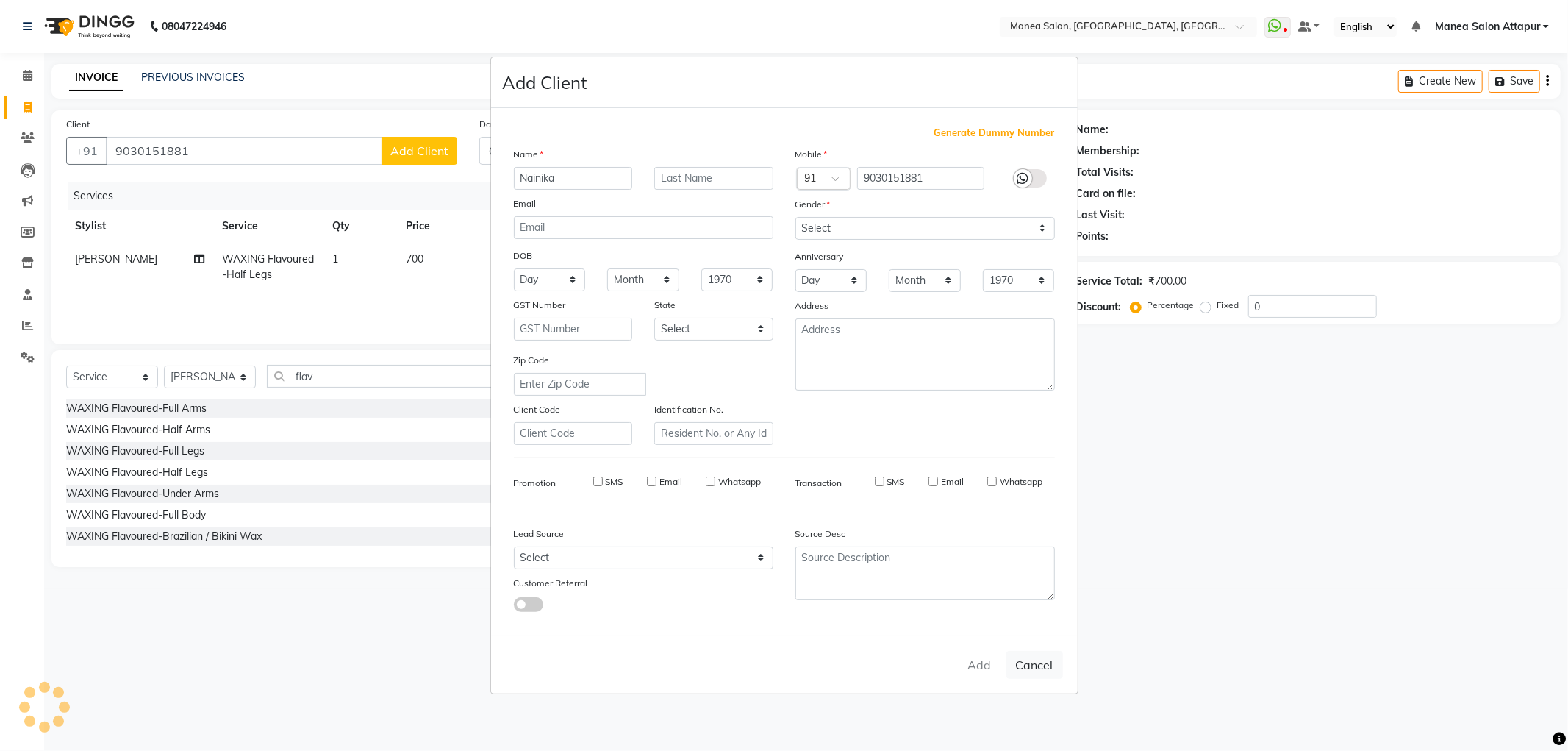
checkbox input "false"
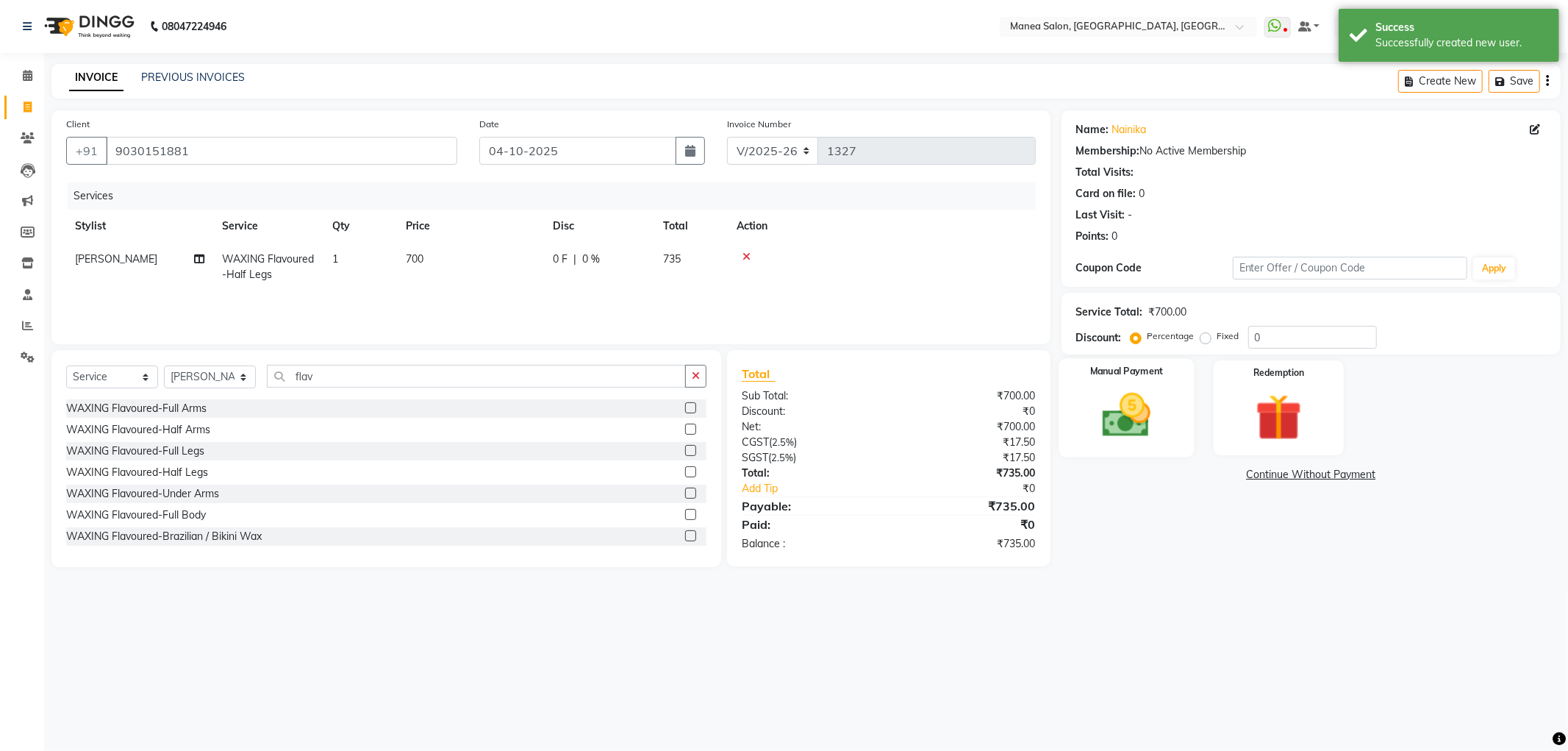
click at [1138, 405] on img at bounding box center [1126, 415] width 79 height 56
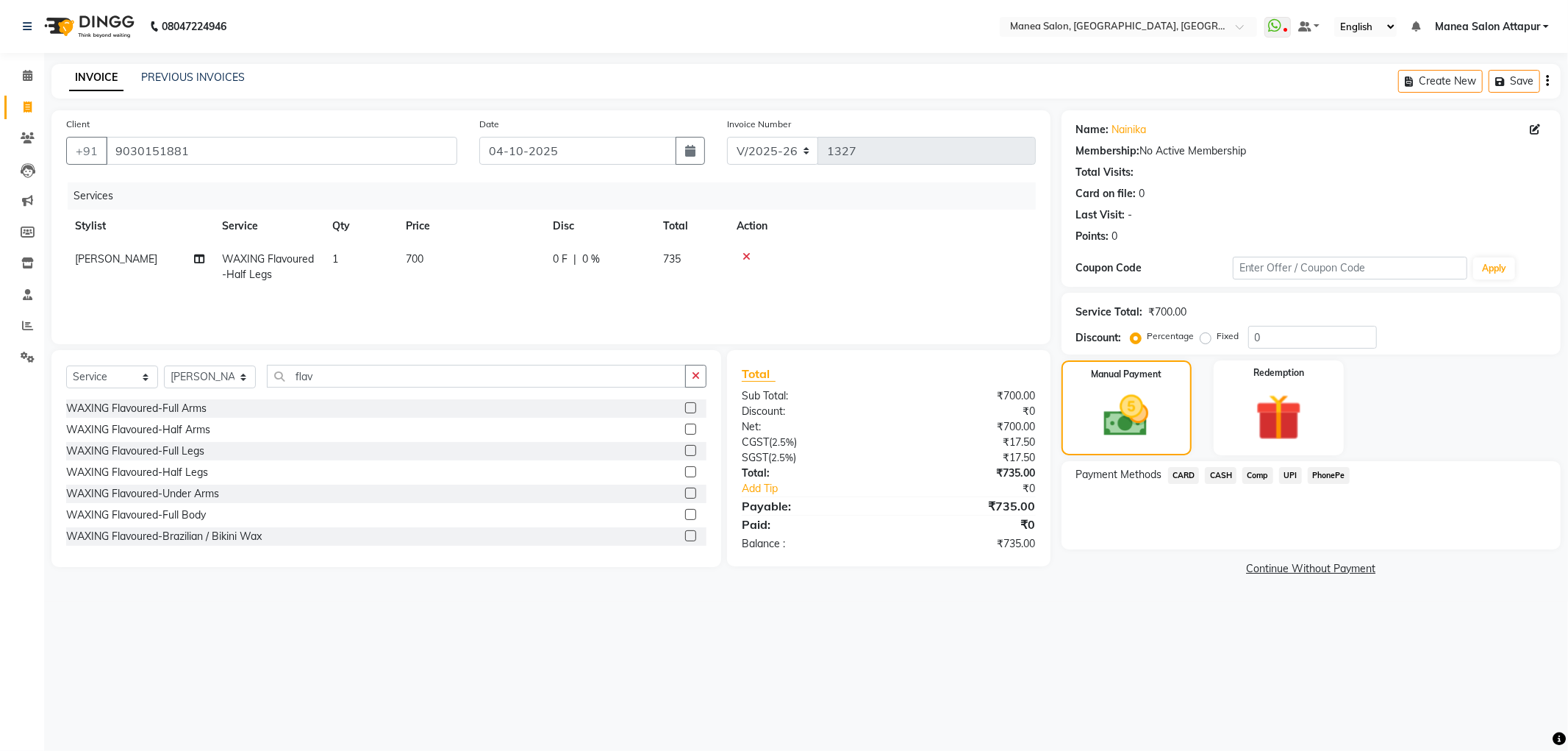
click at [1295, 474] on span "UPI" at bounding box center [1290, 475] width 23 height 17
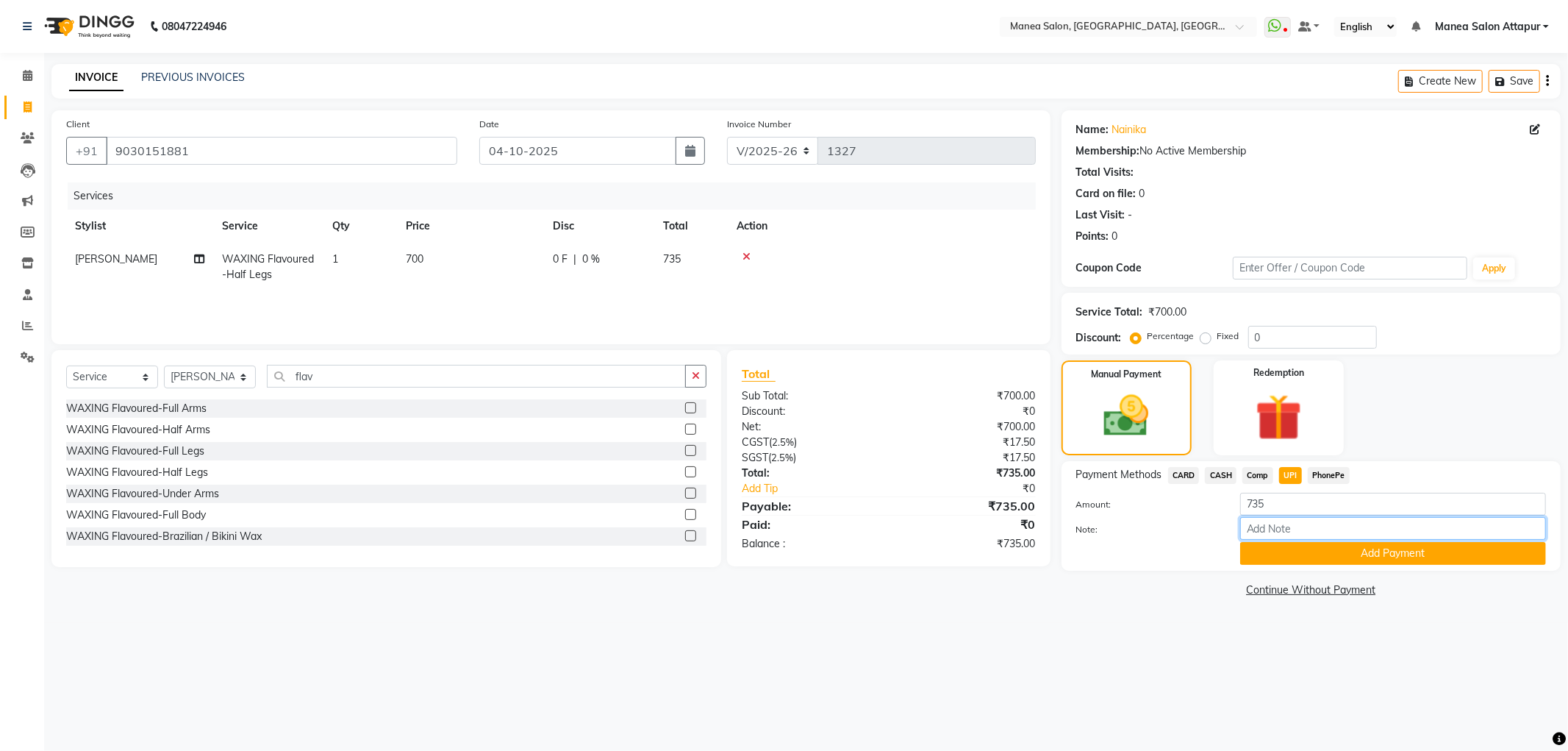
click at [1316, 526] on input "Note:" at bounding box center [1392, 528] width 306 height 23
type input "Salon account"
click at [1326, 553] on button "Add Payment" at bounding box center [1392, 553] width 306 height 23
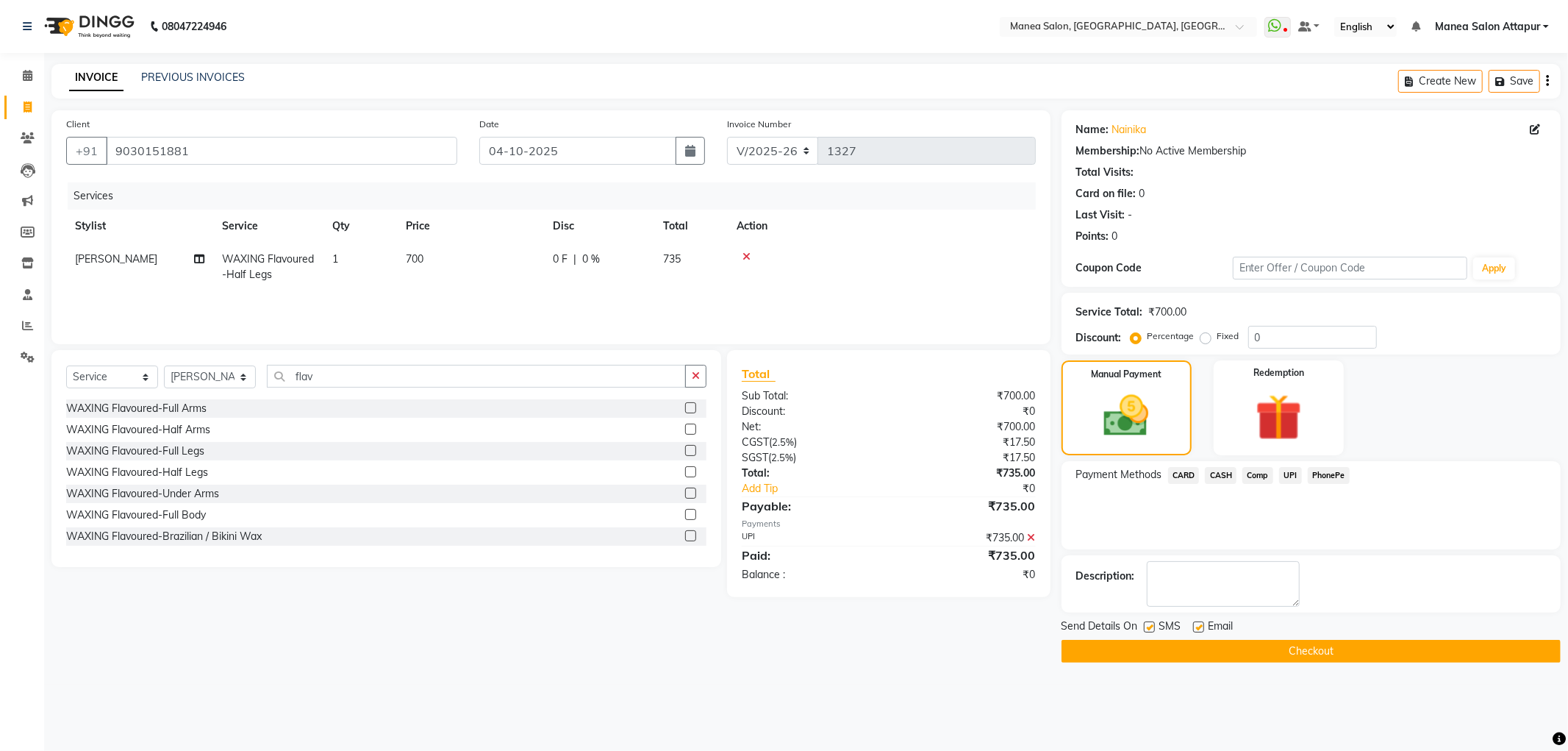
click at [1294, 648] on button "Checkout" at bounding box center [1310, 650] width 499 height 23
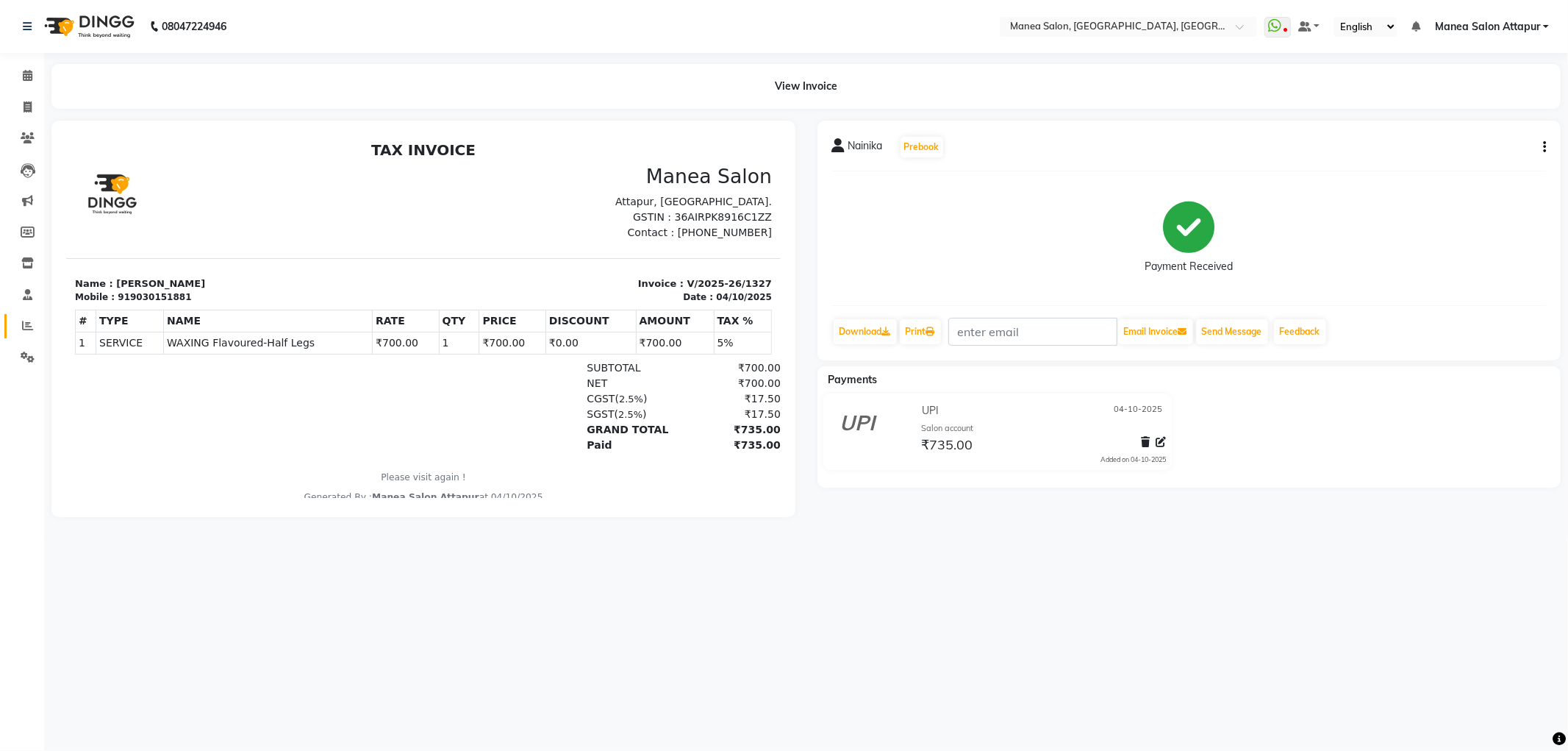
click at [24, 335] on link "Reports" at bounding box center [21, 326] width 35 height 24
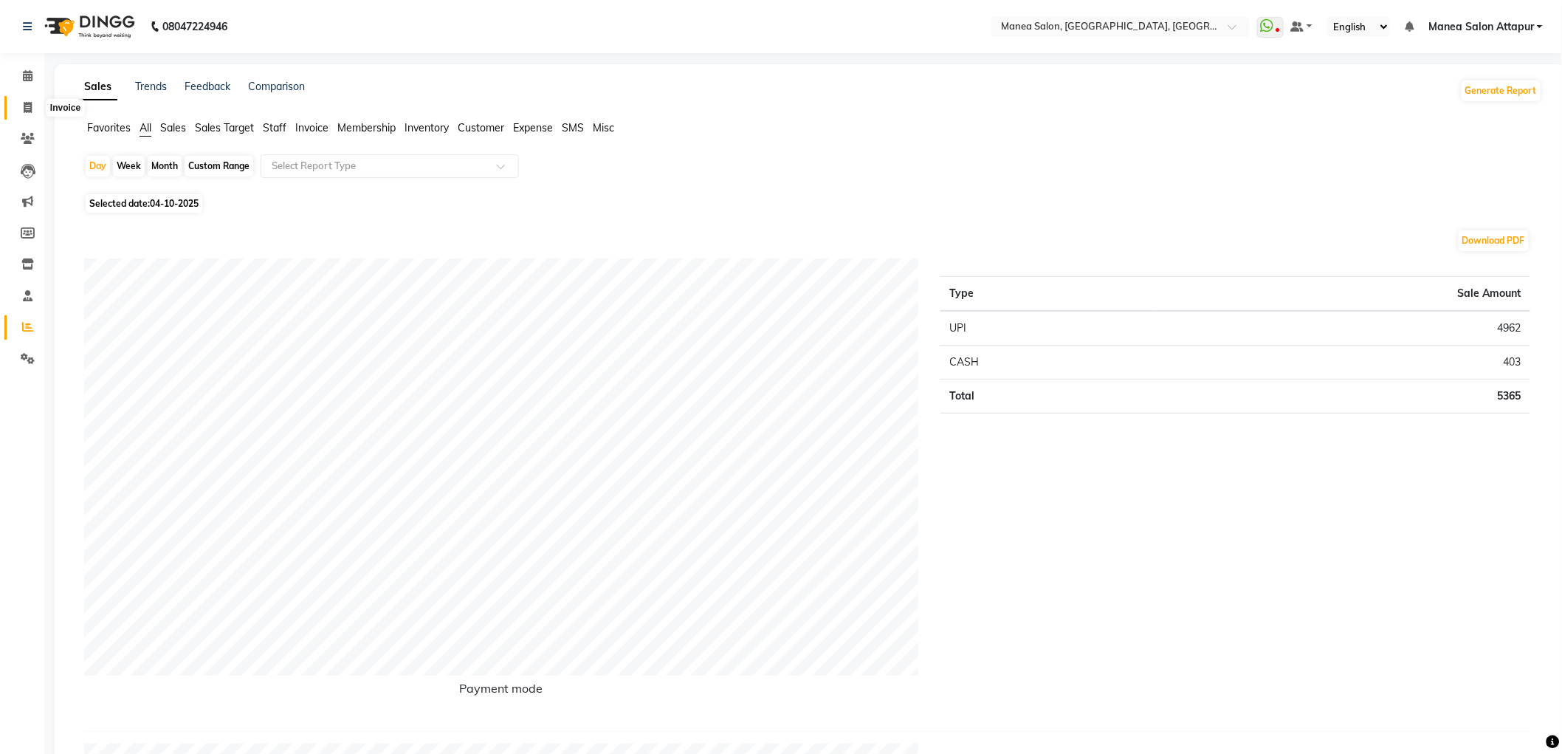
click at [23, 115] on span at bounding box center [28, 108] width 26 height 17
select select "6587"
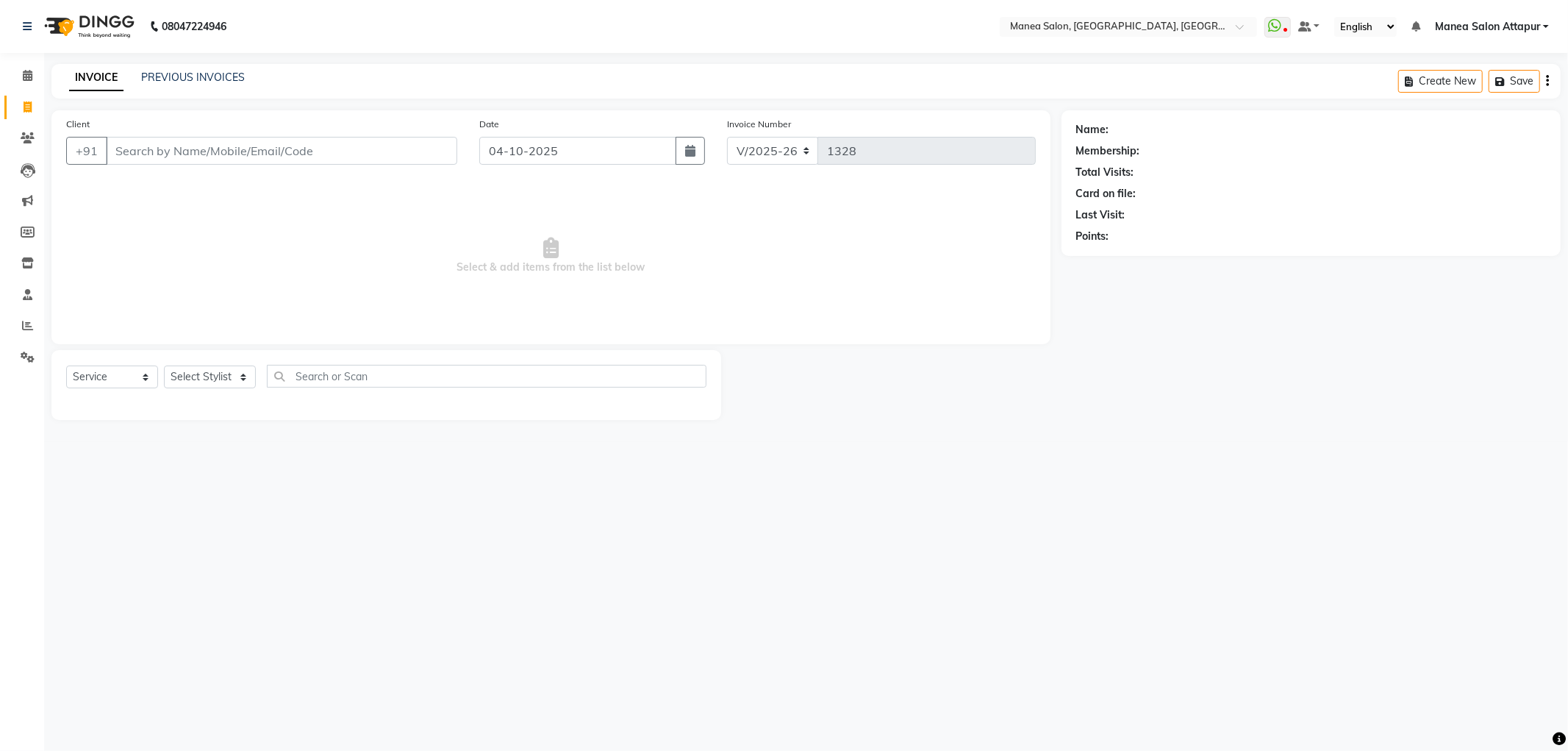
select select "membership"
